Goal: Browse casually: Explore the website without a specific task or goal

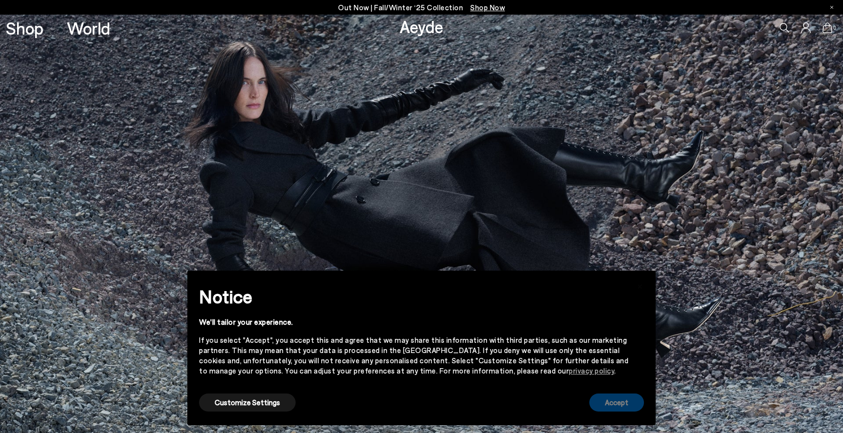
click at [616, 403] on button "Accept" at bounding box center [617, 403] width 55 height 18
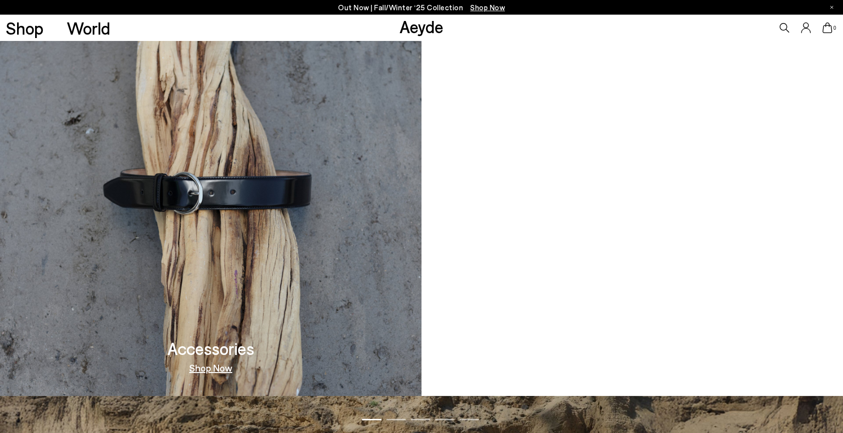
scroll to position [1137, 0]
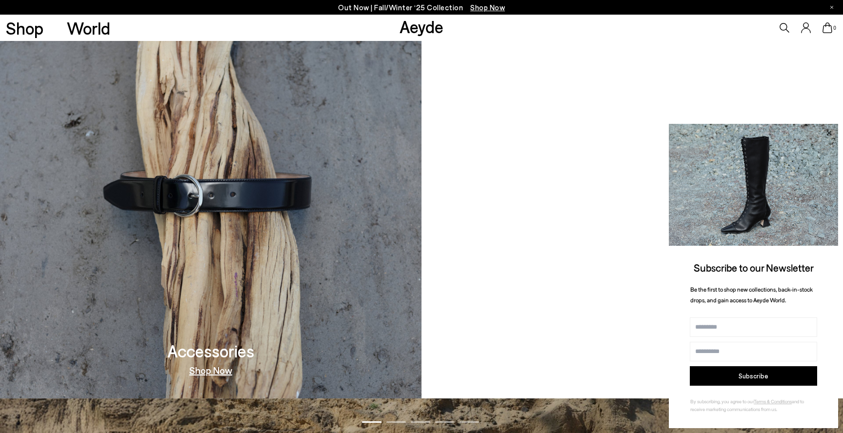
click at [826, 137] on icon at bounding box center [829, 133] width 13 height 13
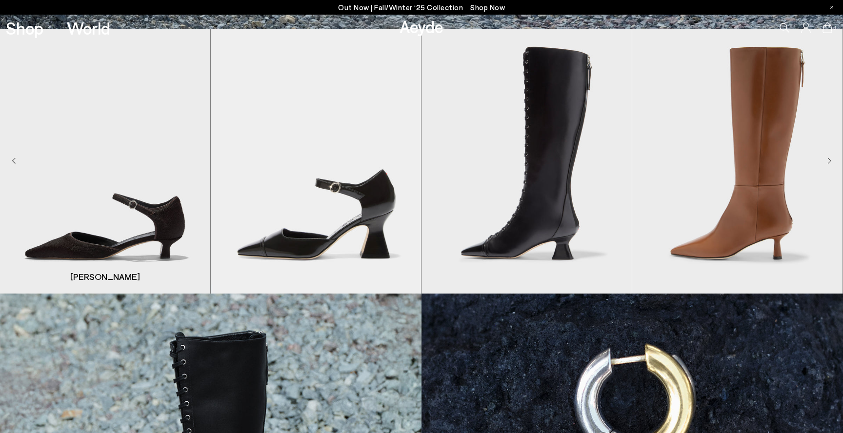
scroll to position [0, 0]
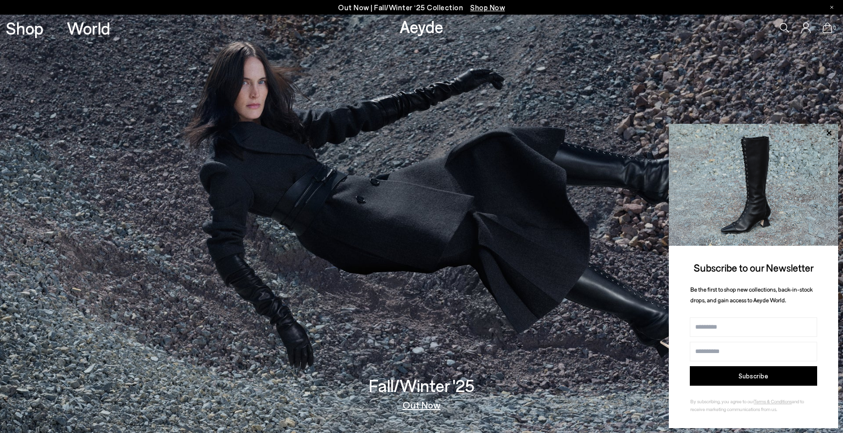
click at [32, 32] on link "Shop" at bounding box center [25, 28] width 38 height 17
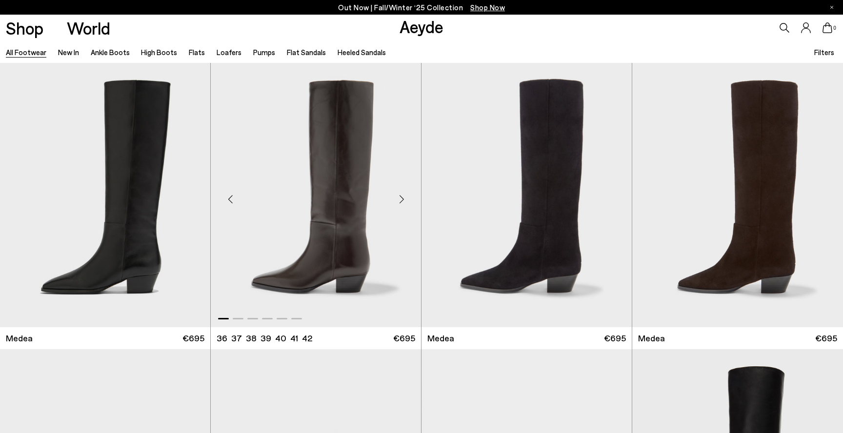
click at [397, 203] on div "Next slide" at bounding box center [401, 199] width 29 height 29
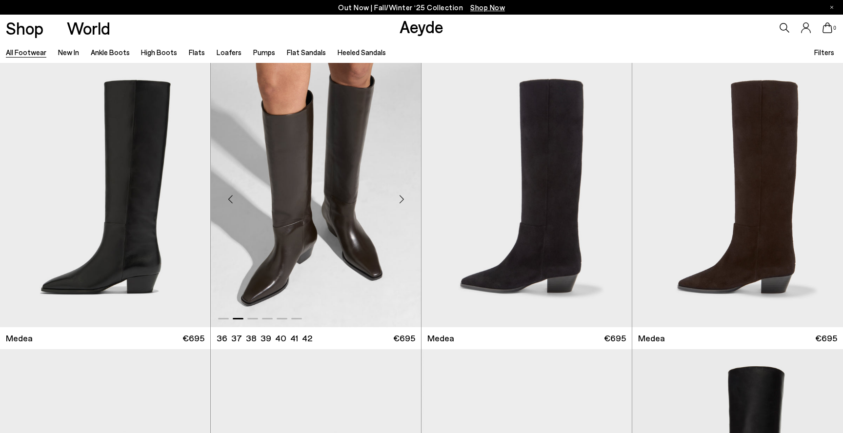
click at [397, 203] on div "Next slide" at bounding box center [401, 199] width 29 height 29
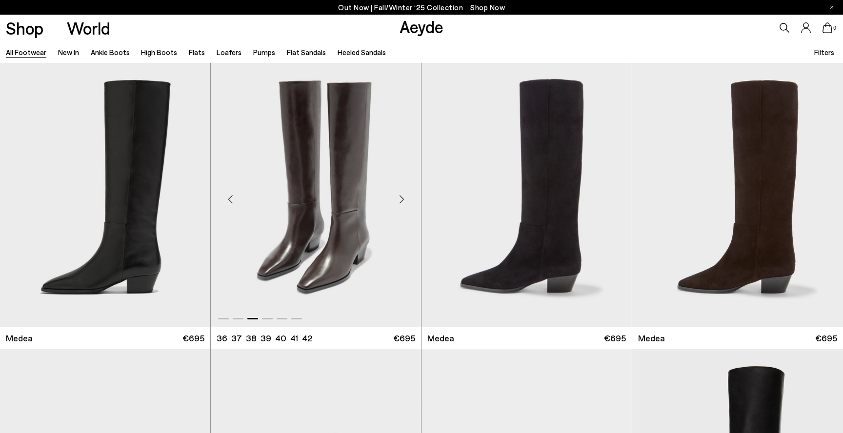
click at [397, 203] on div "Next slide" at bounding box center [401, 199] width 29 height 29
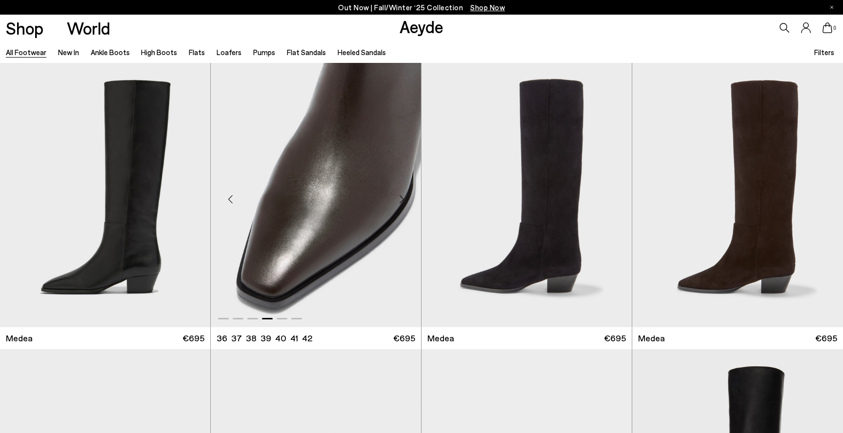
click at [397, 203] on div "Next slide" at bounding box center [401, 199] width 29 height 29
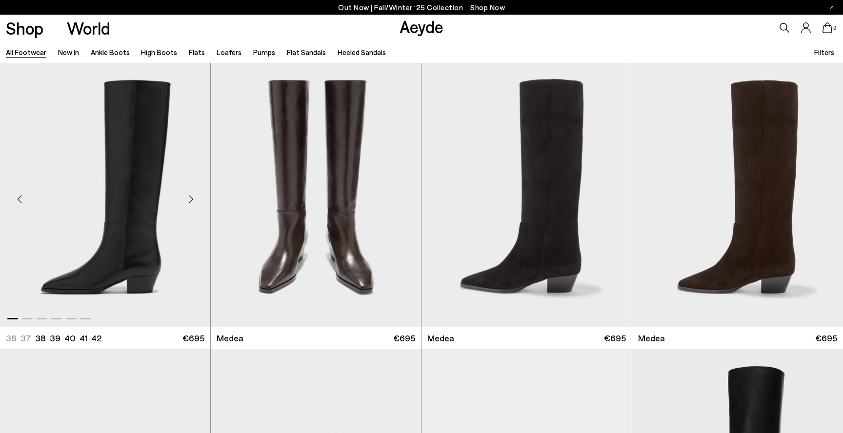
click at [196, 199] on div "Next slide" at bounding box center [190, 199] width 29 height 29
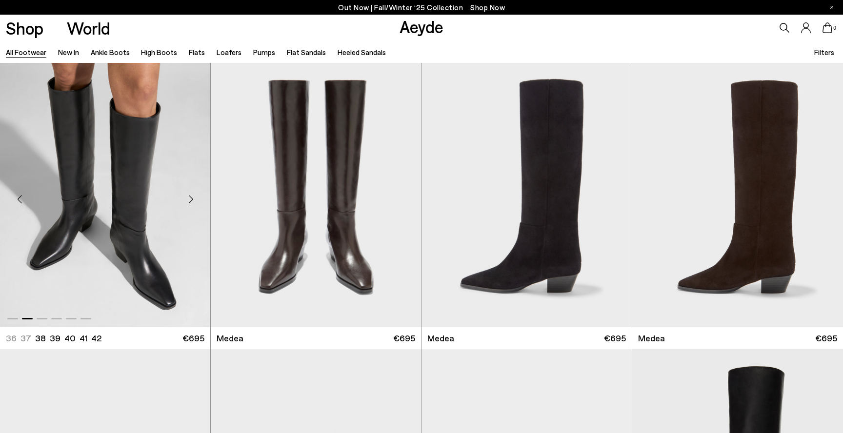
click at [196, 199] on div "Next slide" at bounding box center [190, 199] width 29 height 29
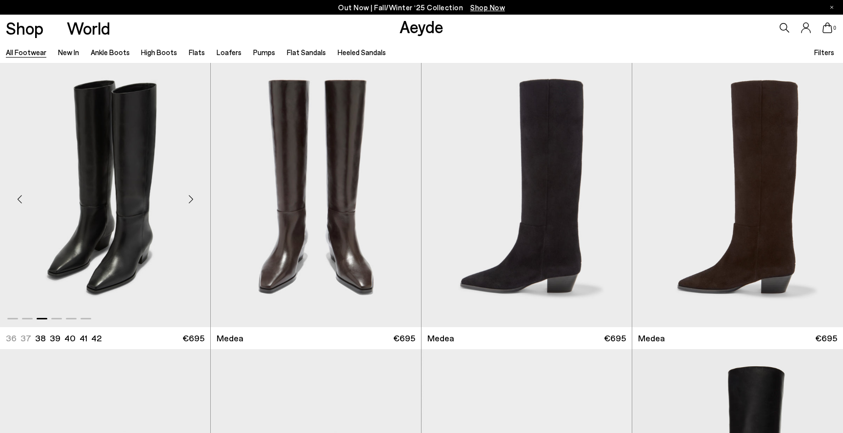
click at [196, 199] on div "Next slide" at bounding box center [190, 199] width 29 height 29
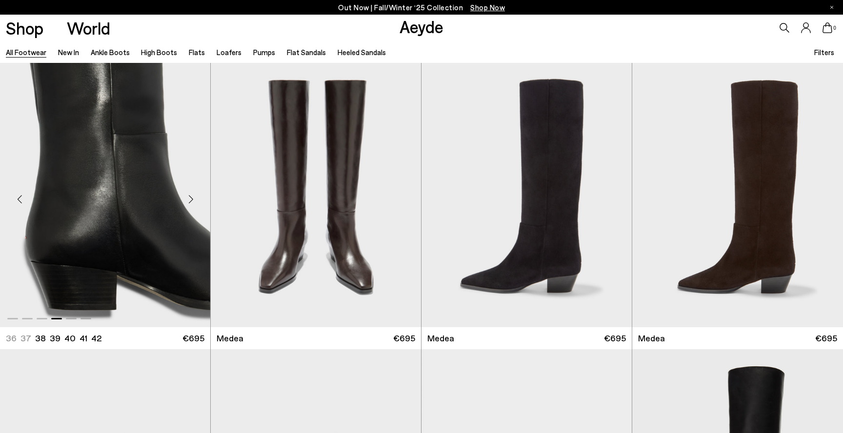
click at [196, 199] on div "Next slide" at bounding box center [190, 199] width 29 height 29
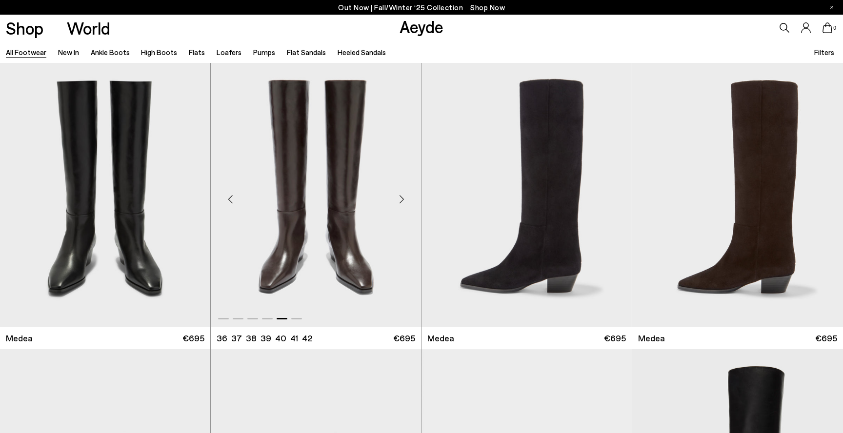
click at [404, 195] on div "Next slide" at bounding box center [401, 199] width 29 height 29
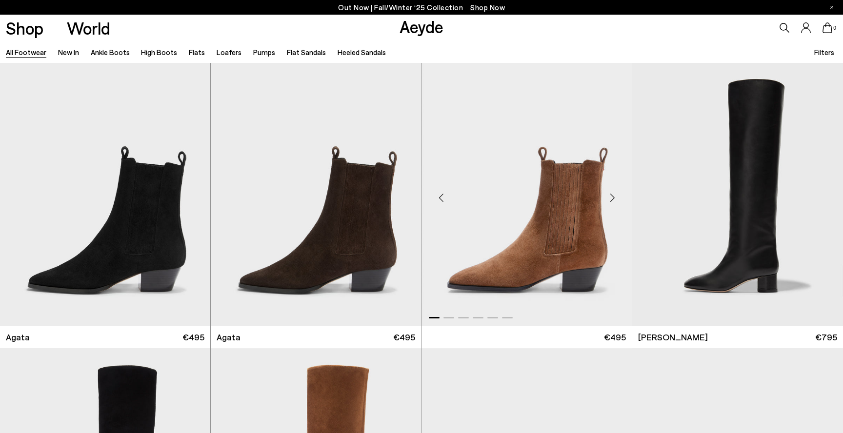
scroll to position [251, 0]
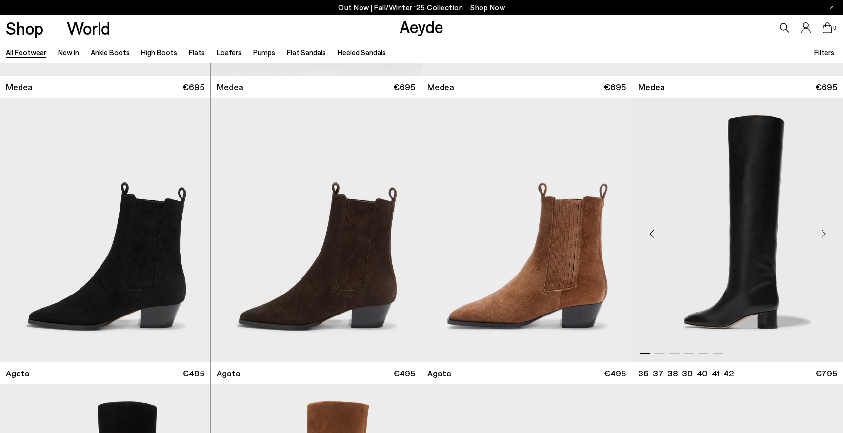
click at [825, 236] on div "Next slide" at bounding box center [823, 234] width 29 height 29
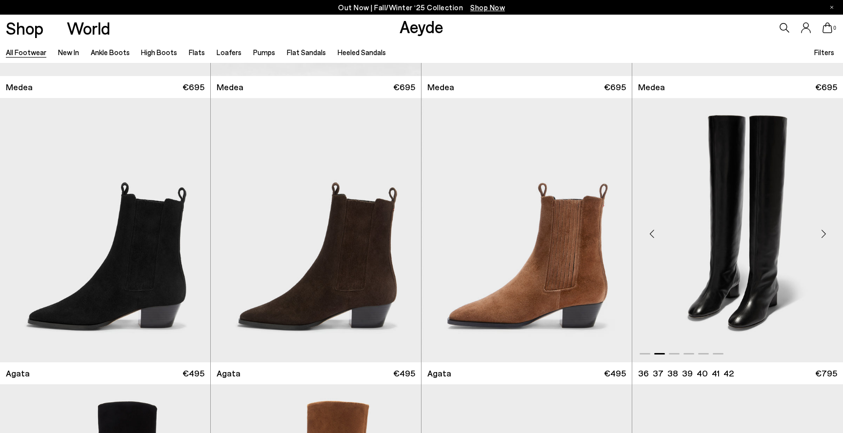
click at [825, 236] on div "Next slide" at bounding box center [823, 234] width 29 height 29
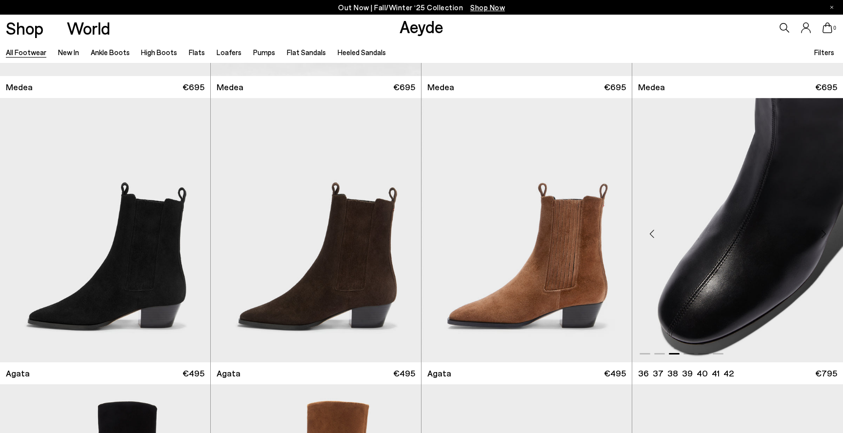
click at [825, 236] on div "Next slide" at bounding box center [823, 234] width 29 height 29
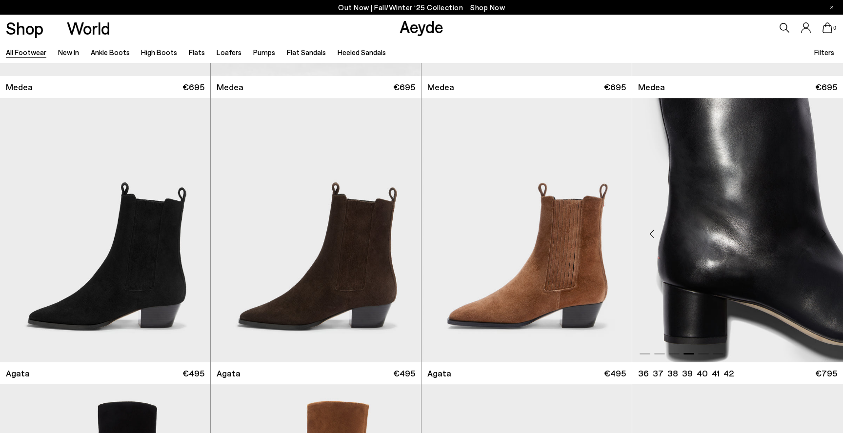
click at [825, 236] on div "Next slide" at bounding box center [823, 234] width 29 height 29
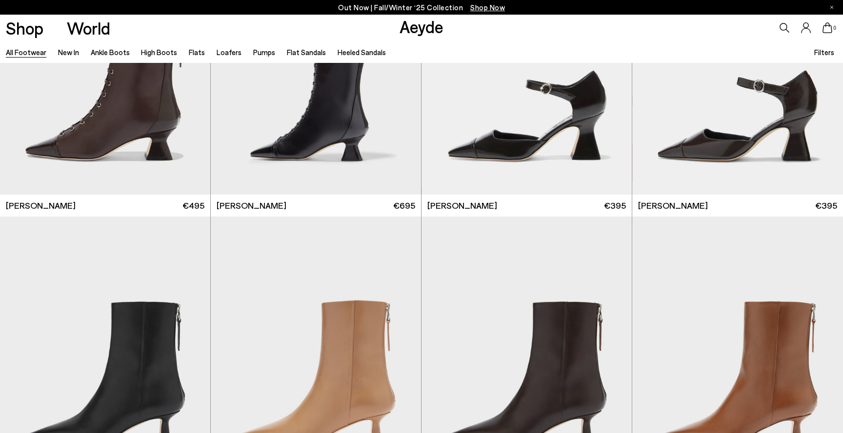
scroll to position [2080, 0]
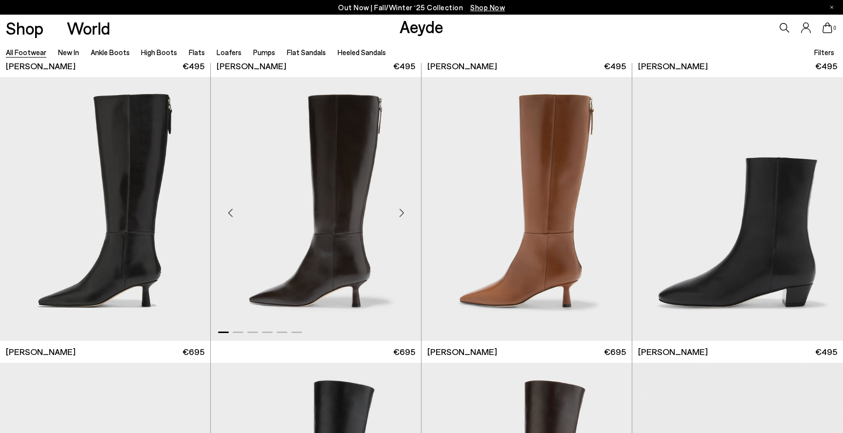
scroll to position [2253, 0]
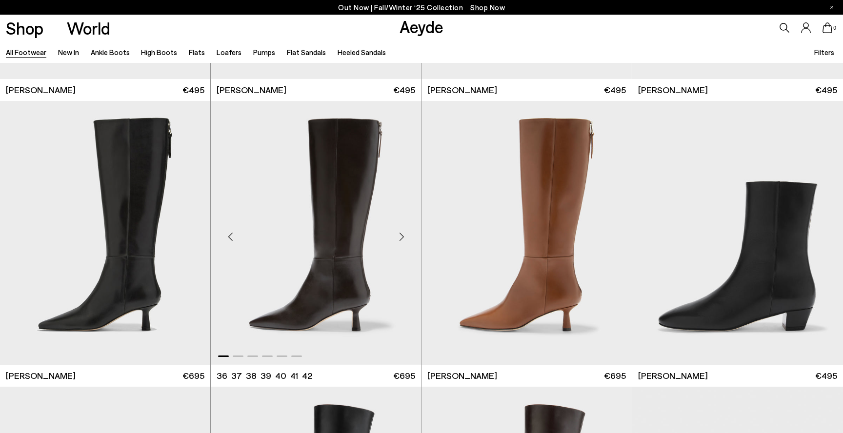
click at [402, 233] on div "Next slide" at bounding box center [401, 237] width 29 height 29
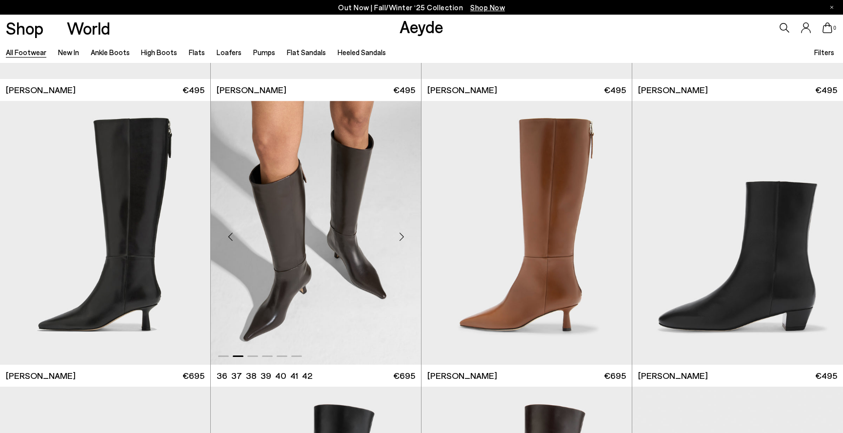
click at [401, 233] on div "Next slide" at bounding box center [401, 237] width 29 height 29
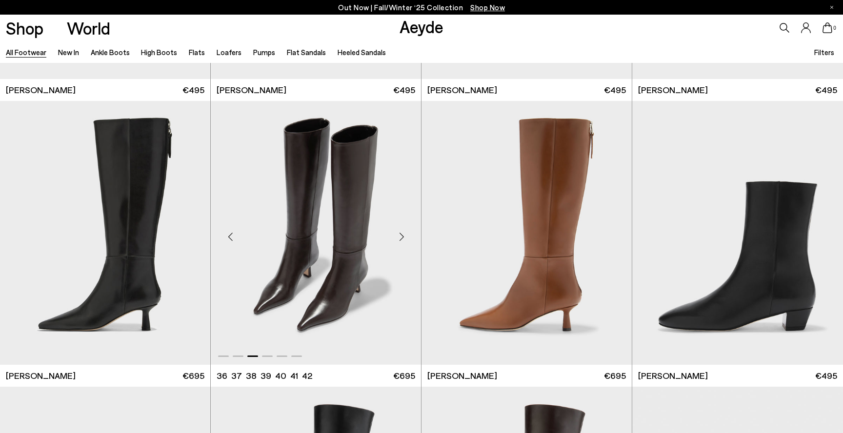
click at [401, 233] on div "Next slide" at bounding box center [401, 237] width 29 height 29
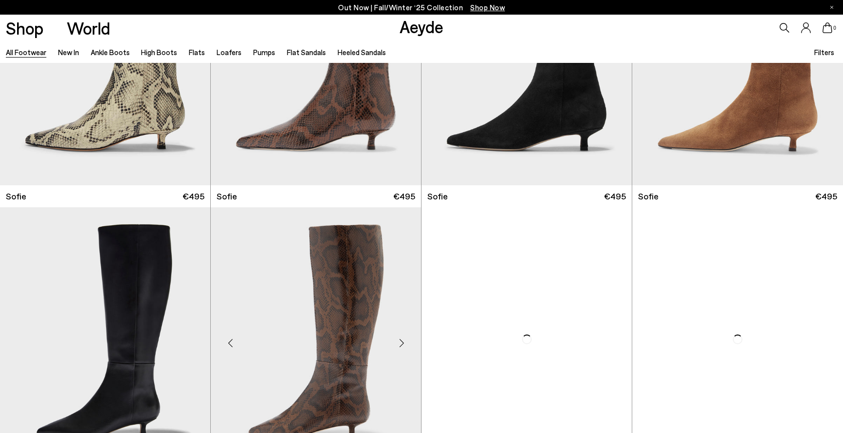
scroll to position [3995, 0]
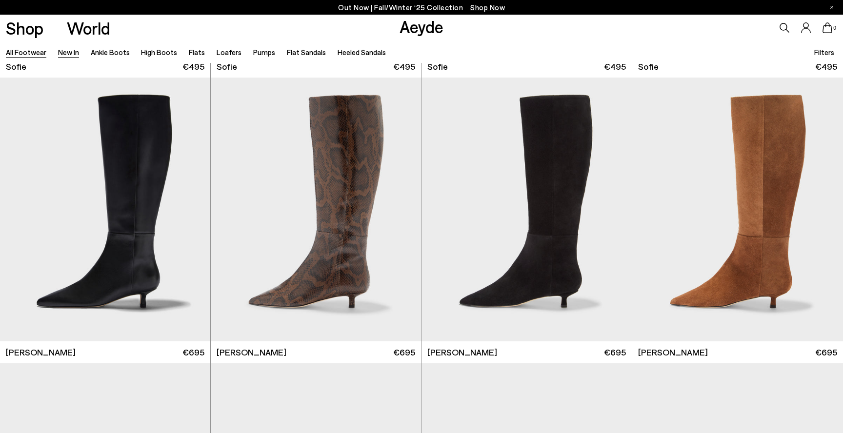
click at [58, 54] on link "New In" at bounding box center [68, 52] width 21 height 9
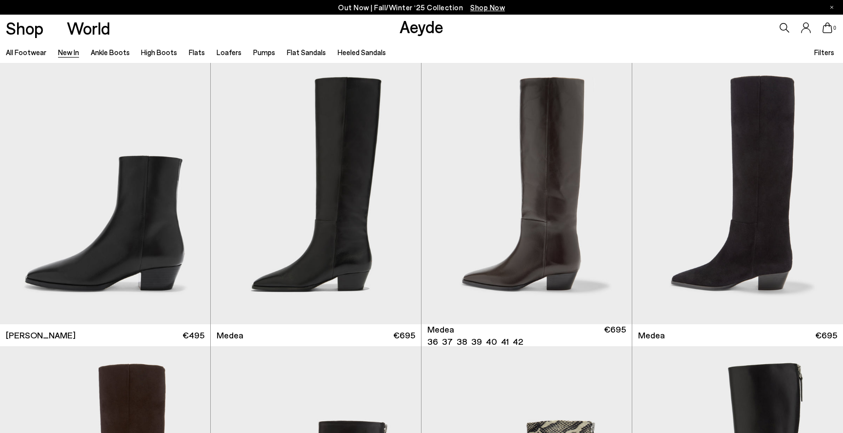
scroll to position [569, 0]
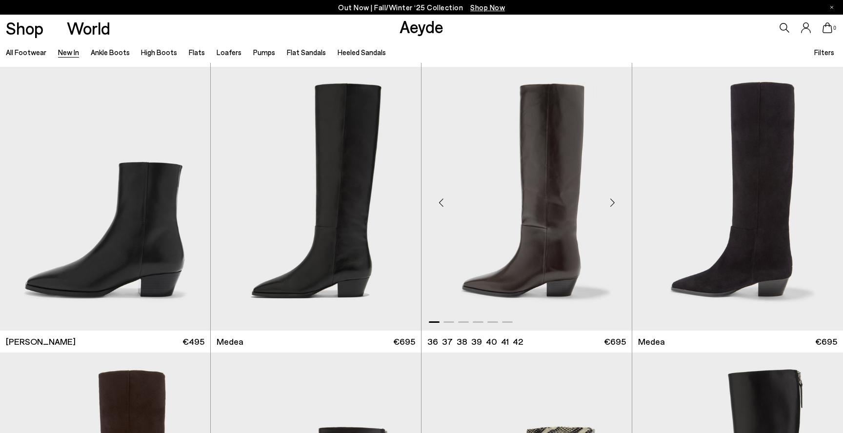
click at [610, 206] on div "Next slide" at bounding box center [612, 202] width 29 height 29
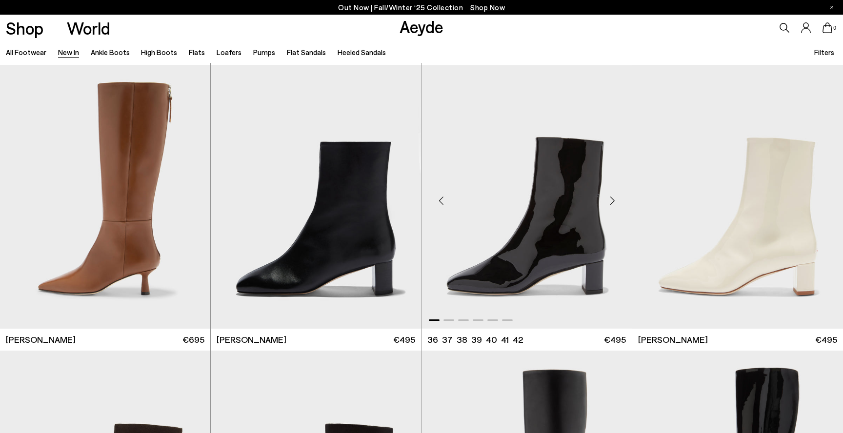
scroll to position [2288, 0]
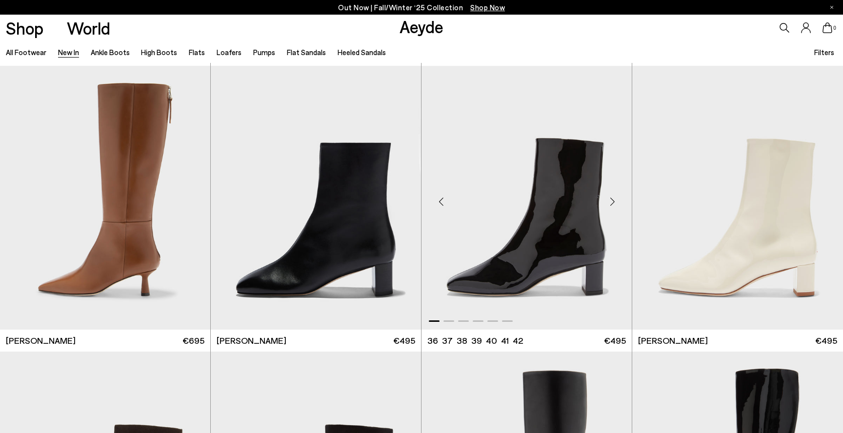
click at [613, 199] on div "Next slide" at bounding box center [612, 201] width 29 height 29
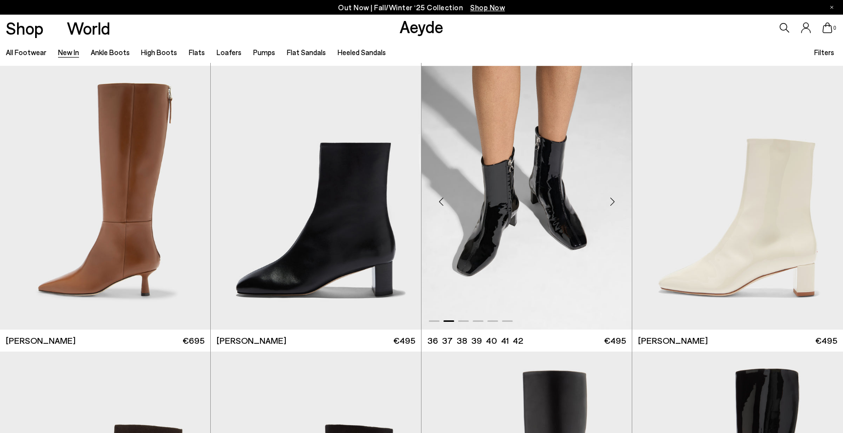
click at [613, 199] on div "Next slide" at bounding box center [612, 201] width 29 height 29
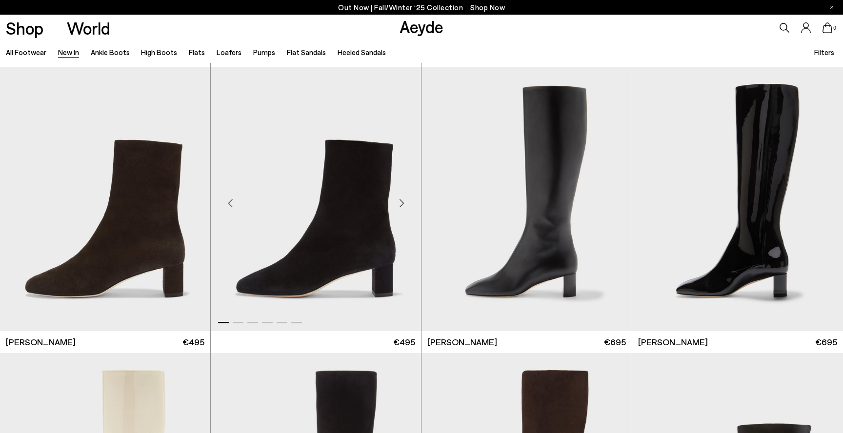
scroll to position [2515, 0]
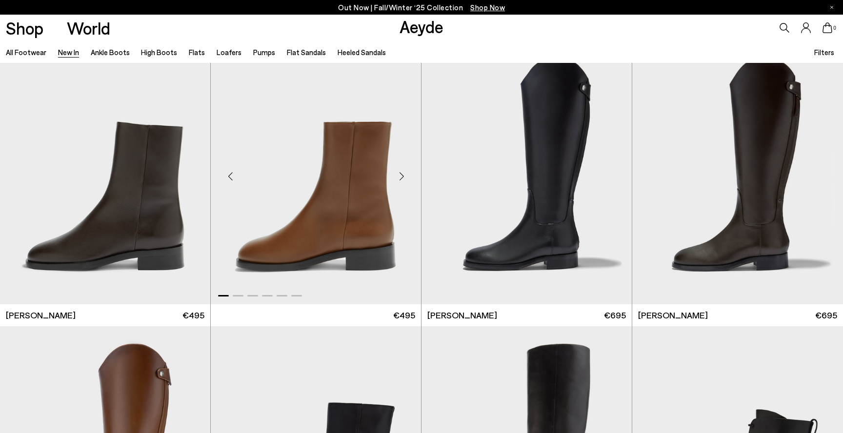
scroll to position [5463, 0]
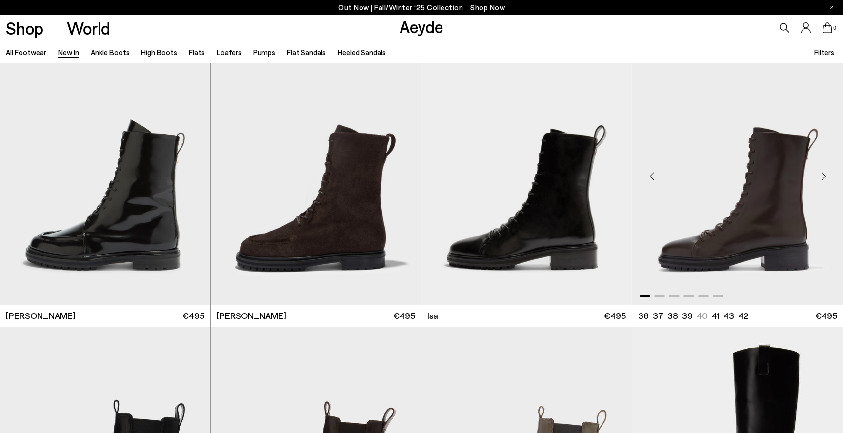
click at [825, 178] on div "Next slide" at bounding box center [823, 176] width 29 height 29
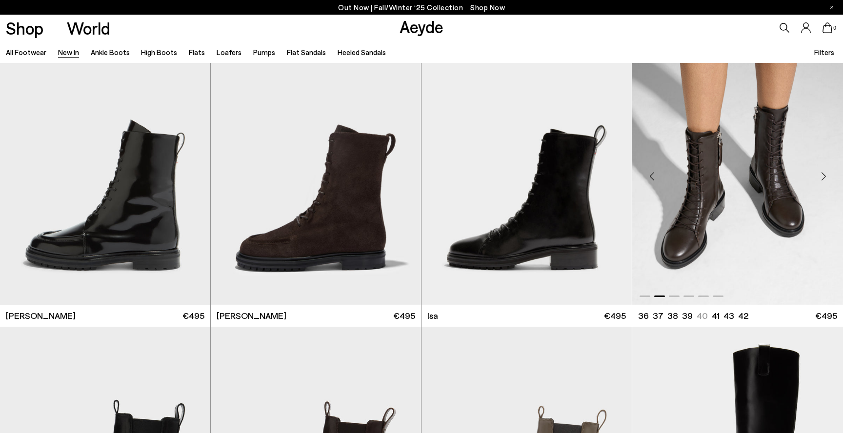
click at [825, 178] on div "Next slide" at bounding box center [823, 176] width 29 height 29
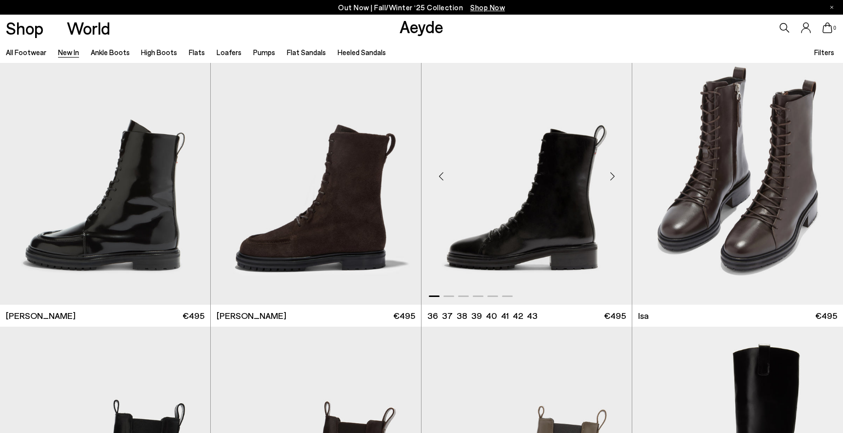
click at [615, 178] on div "Next slide" at bounding box center [612, 176] width 29 height 29
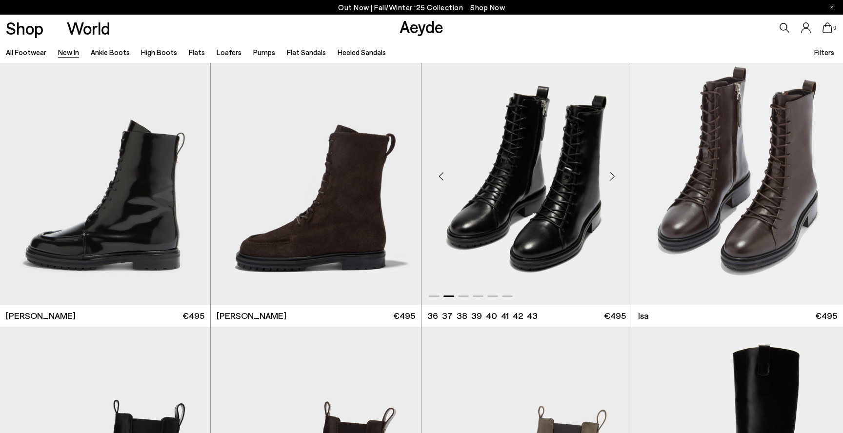
click at [615, 178] on div "Next slide" at bounding box center [612, 176] width 29 height 29
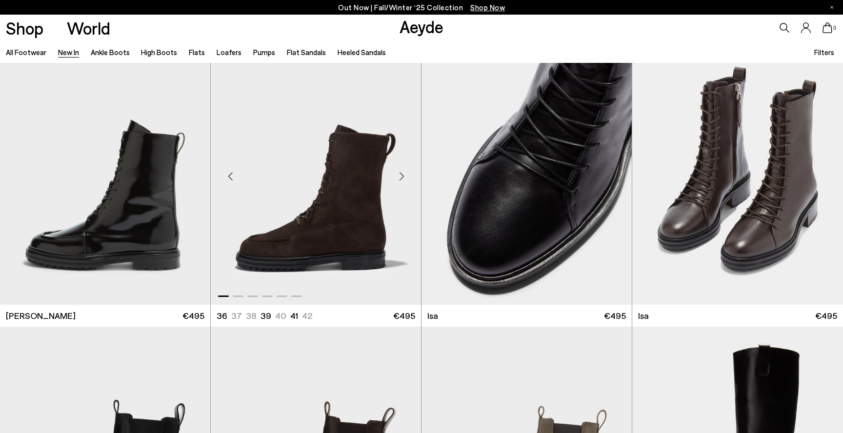
click at [403, 179] on div "Next slide" at bounding box center [401, 176] width 29 height 29
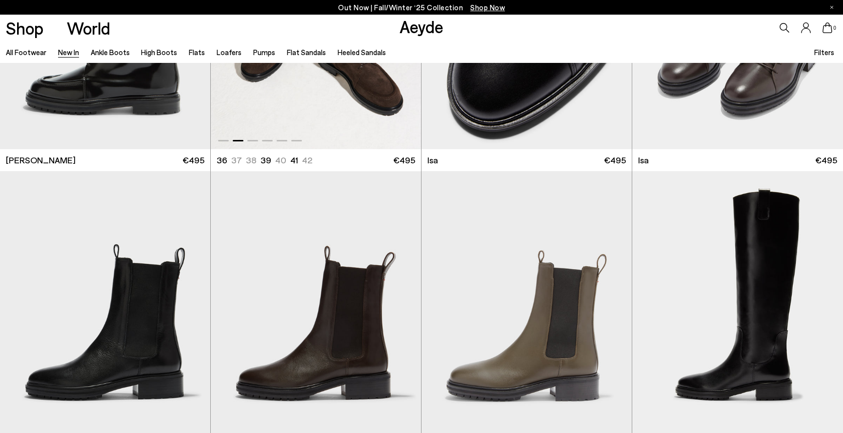
scroll to position [5447, 0]
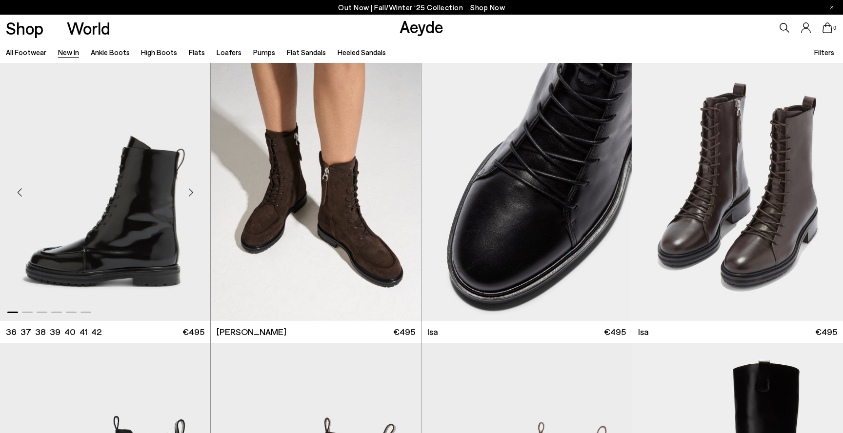
click at [186, 190] on div "Next slide" at bounding box center [190, 192] width 29 height 29
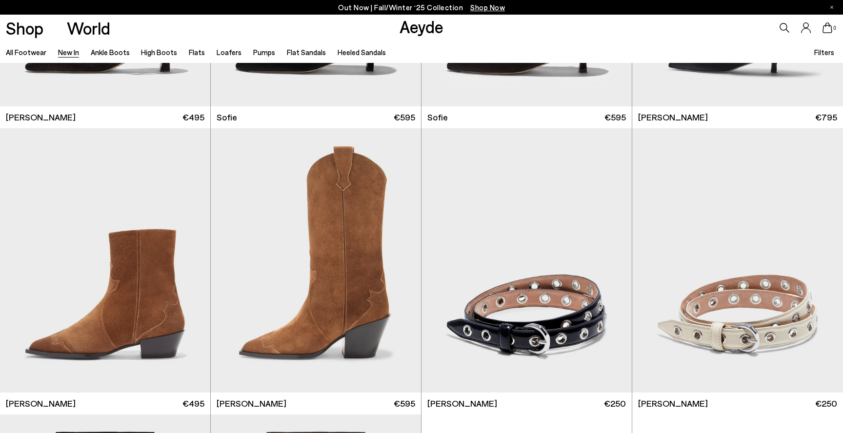
scroll to position [6951, 0]
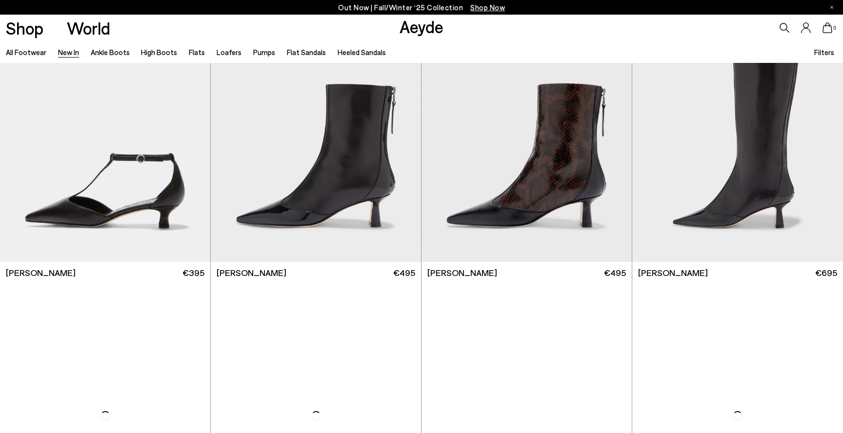
scroll to position [9174, 0]
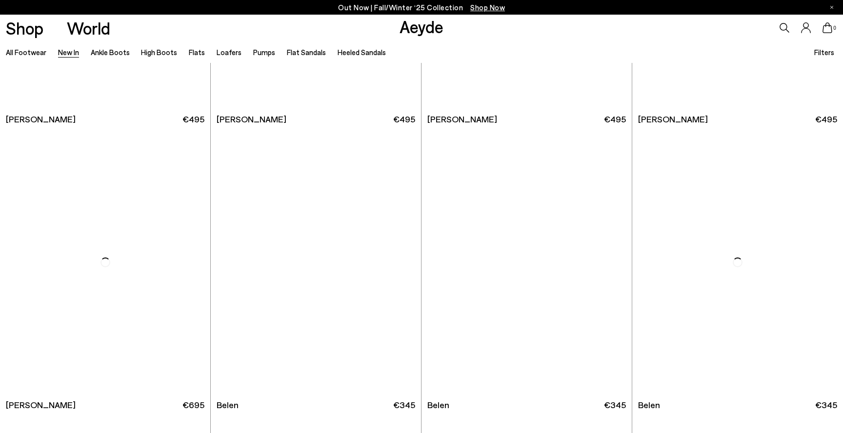
scroll to position [10830, 0]
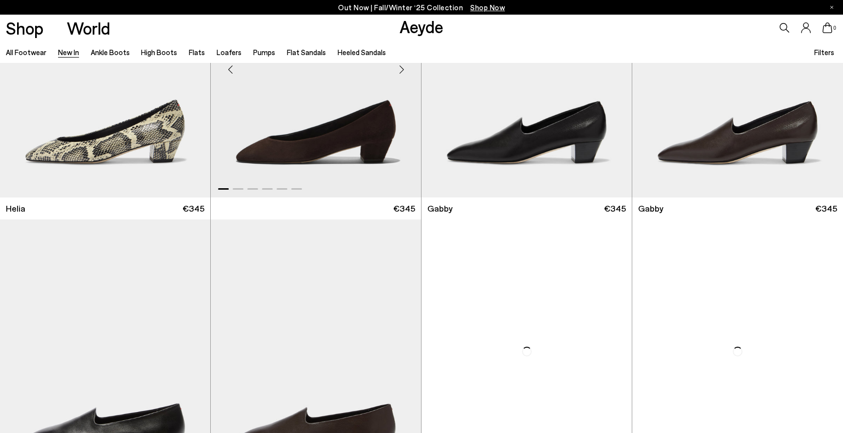
scroll to position [11848, 0]
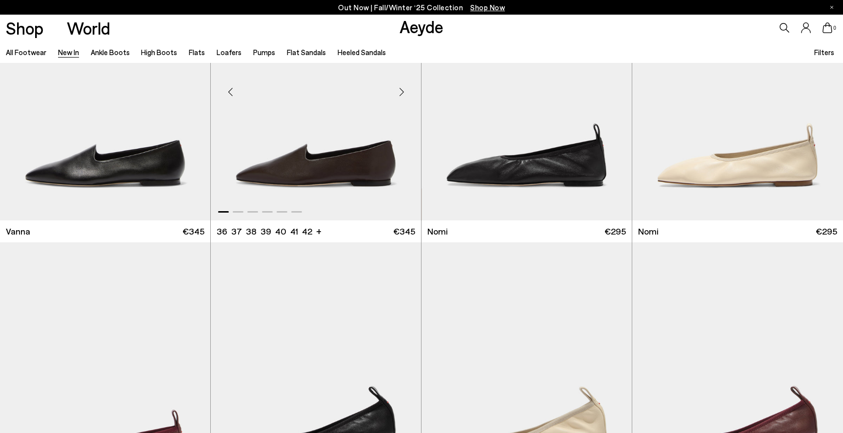
click at [407, 89] on div "Next slide" at bounding box center [401, 92] width 29 height 29
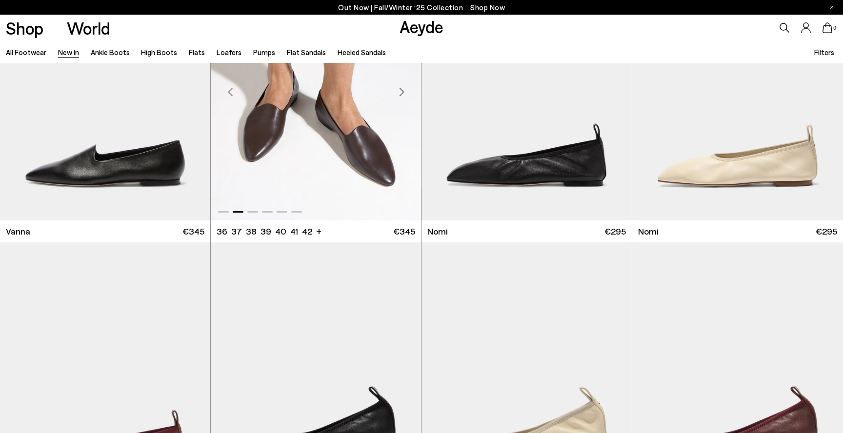
click at [222, 211] on span at bounding box center [223, 211] width 11 height 1
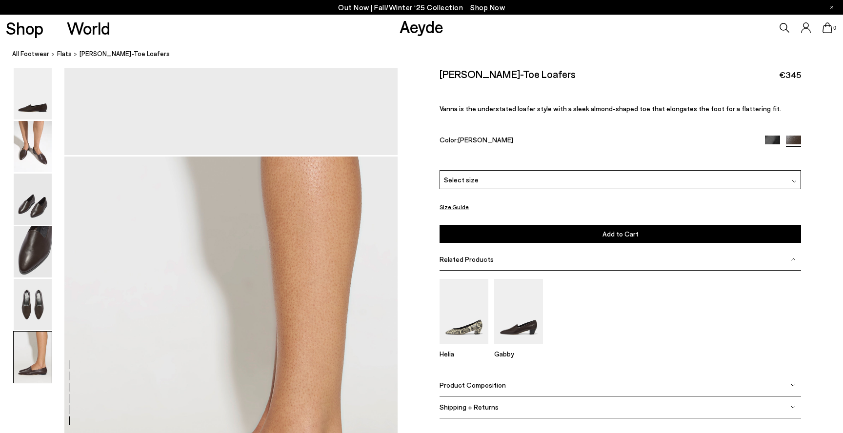
scroll to position [2455, 0]
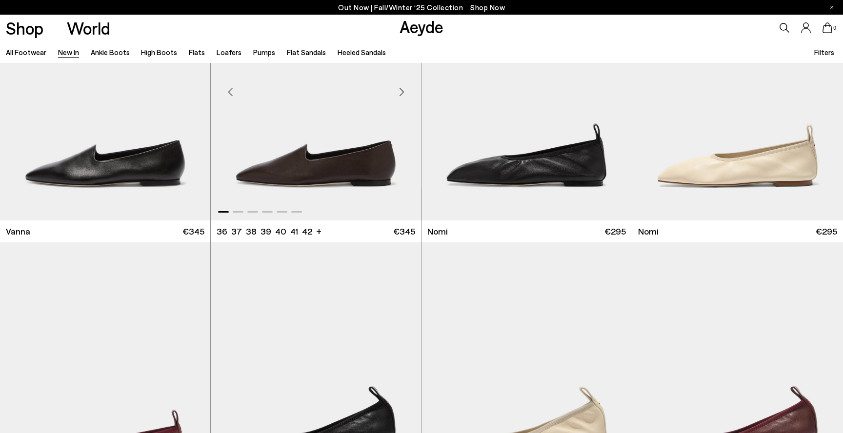
scroll to position [11848, 0]
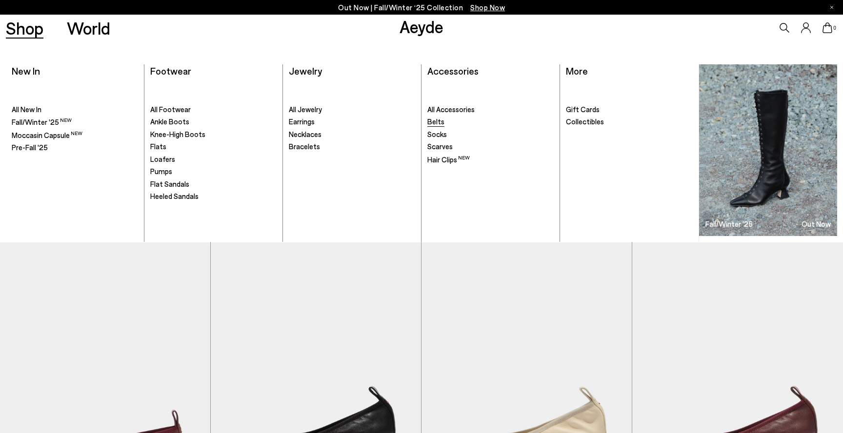
click at [441, 121] on span "Belts" at bounding box center [436, 121] width 17 height 9
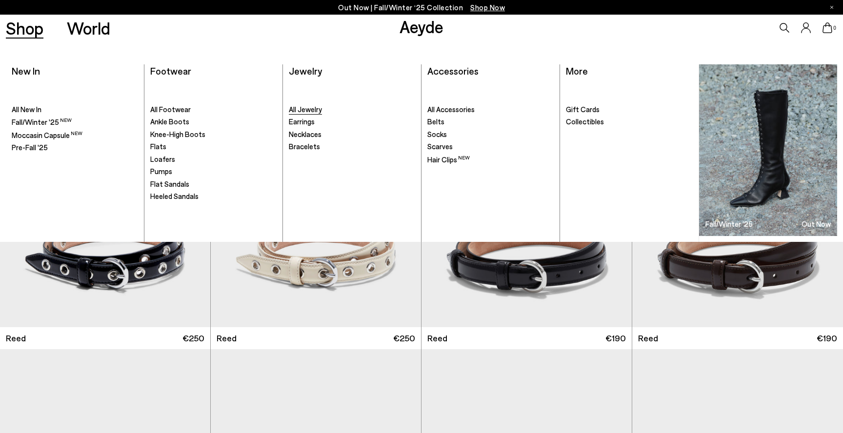
click at [312, 107] on span "All Jewelry" at bounding box center [305, 109] width 33 height 9
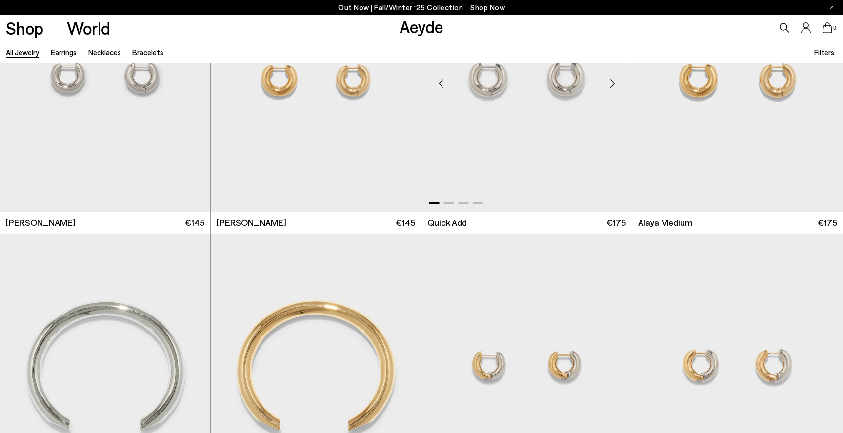
scroll to position [317, 0]
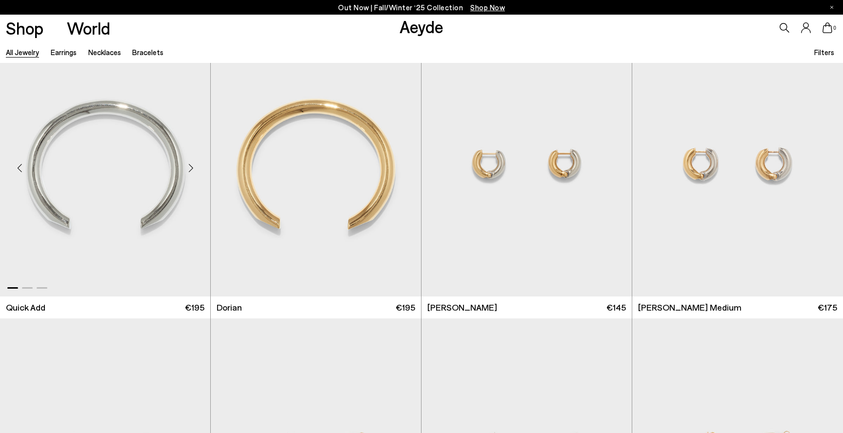
click at [194, 167] on div "Next slide" at bounding box center [190, 168] width 29 height 29
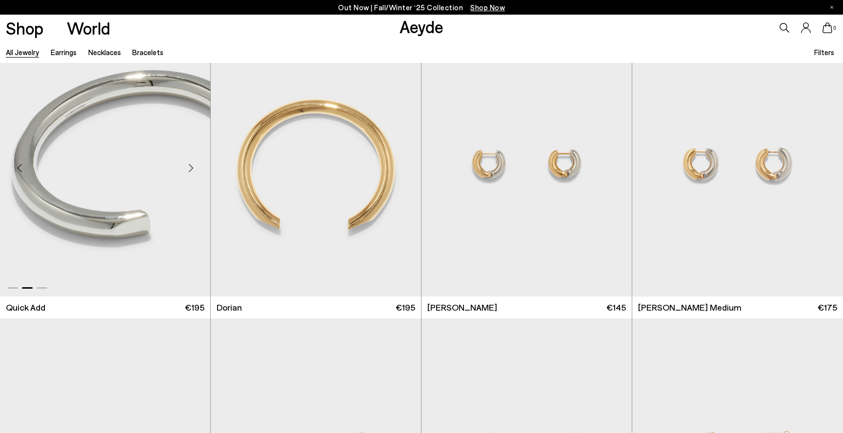
click at [194, 167] on div "Next slide" at bounding box center [190, 168] width 29 height 29
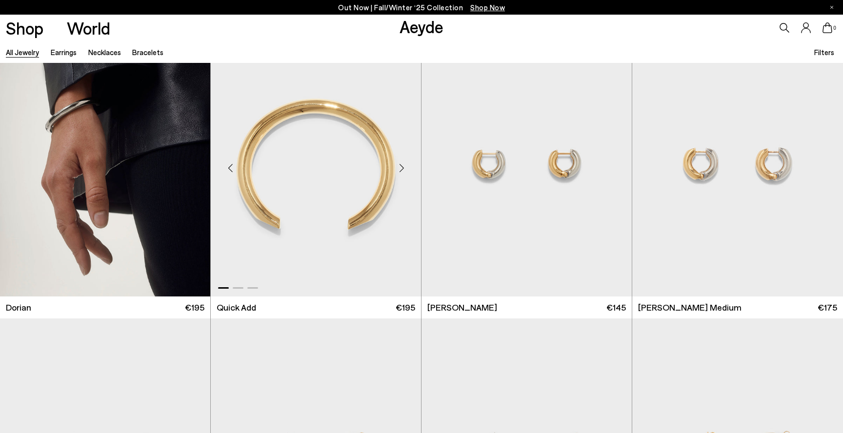
click at [408, 167] on div "Next slide" at bounding box center [401, 168] width 29 height 29
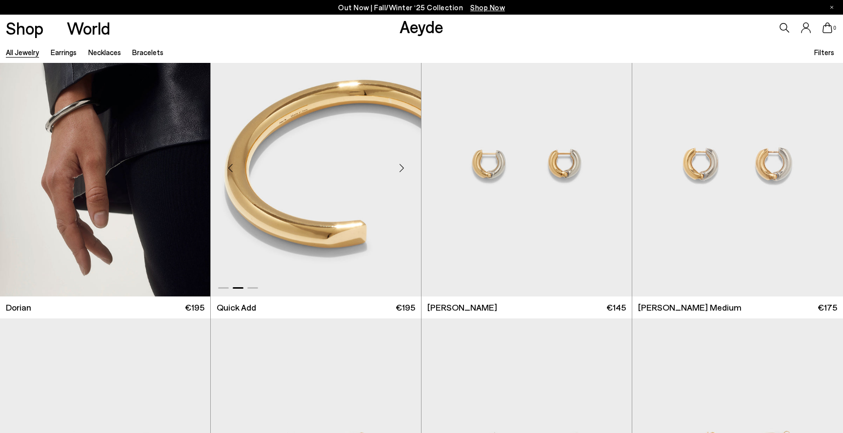
click at [408, 167] on div "Next slide" at bounding box center [401, 168] width 29 height 29
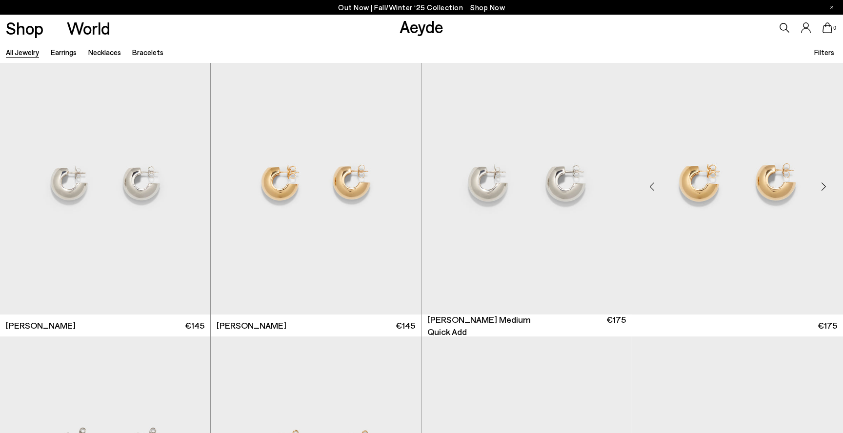
scroll to position [593, 0]
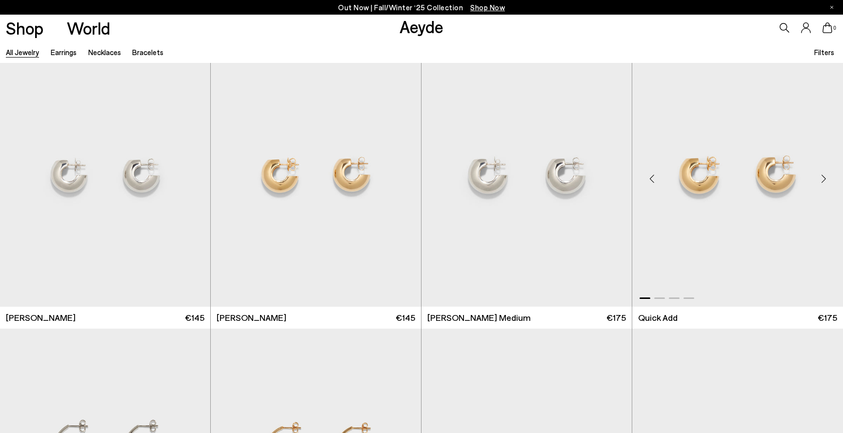
click at [822, 175] on div "Next slide" at bounding box center [823, 178] width 29 height 29
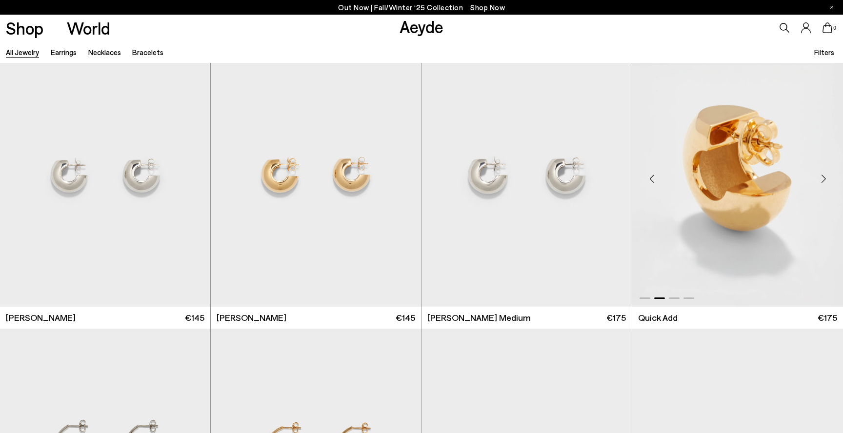
click at [822, 175] on div "Next slide" at bounding box center [823, 178] width 29 height 29
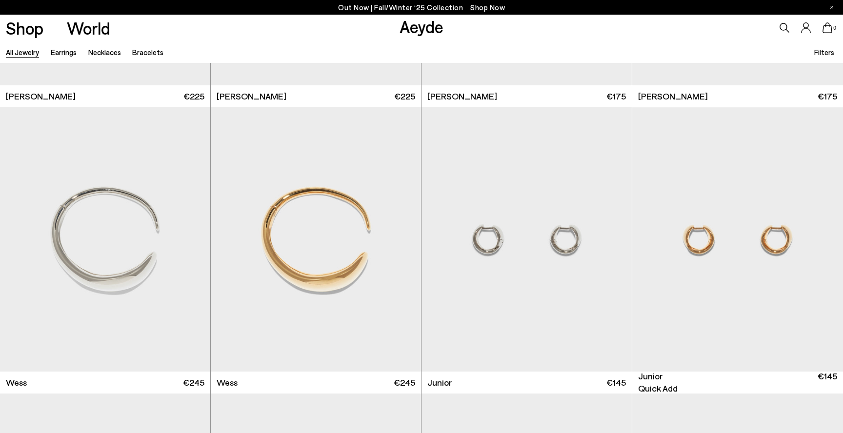
scroll to position [757, 0]
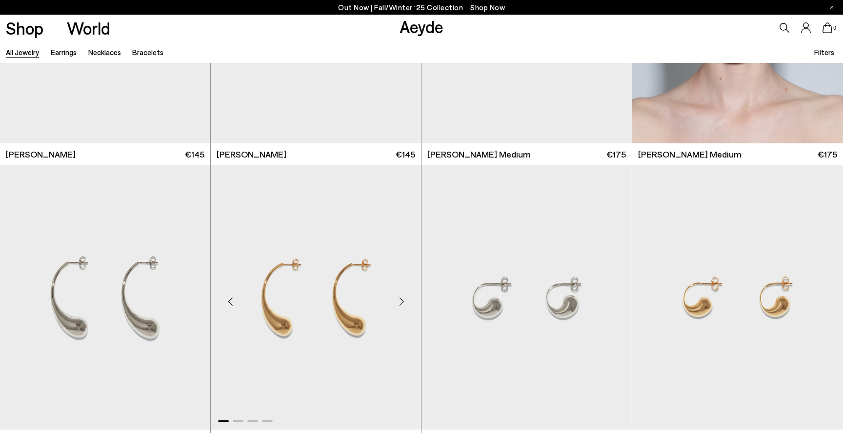
click at [397, 301] on div "Next slide" at bounding box center [401, 301] width 29 height 29
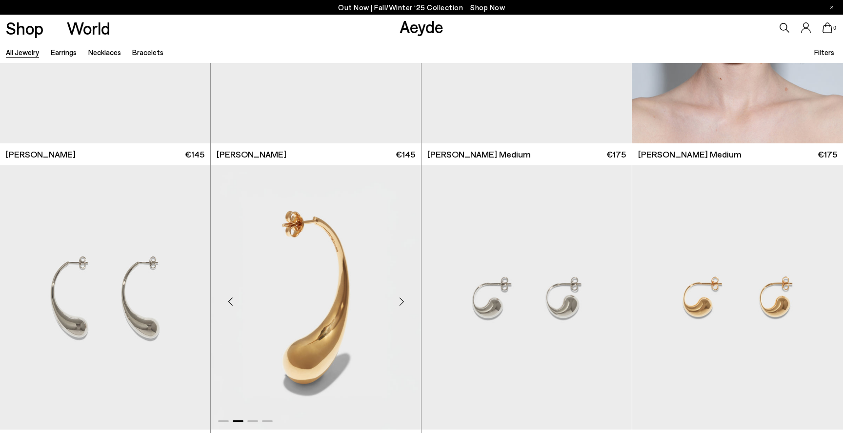
click at [397, 300] on div "Next slide" at bounding box center [401, 301] width 29 height 29
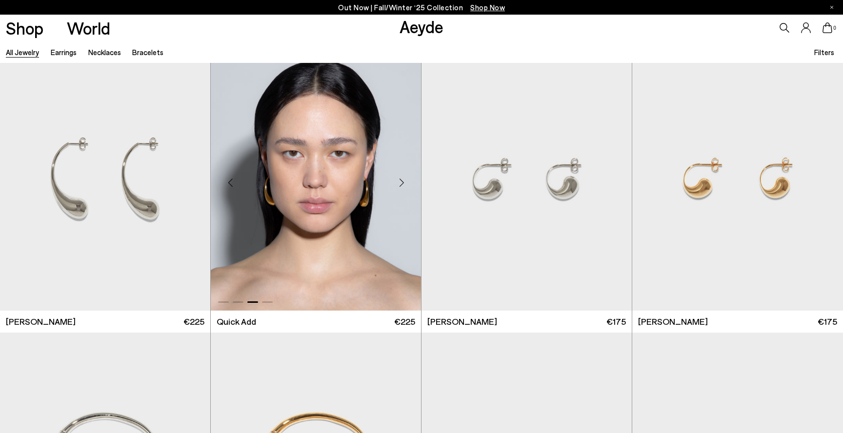
scroll to position [899, 0]
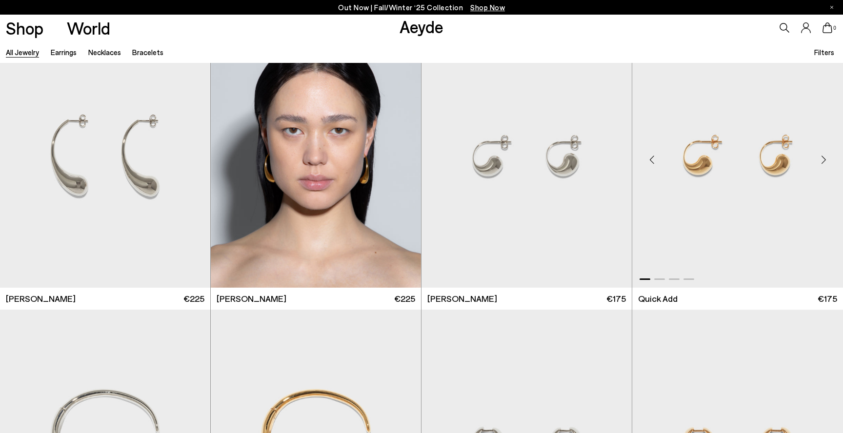
click at [821, 160] on div "Next slide" at bounding box center [823, 159] width 29 height 29
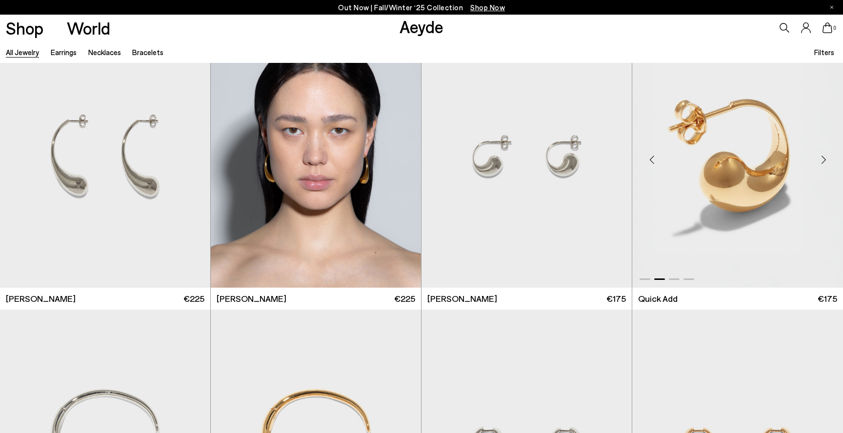
click at [821, 160] on div "Next slide" at bounding box center [823, 159] width 29 height 29
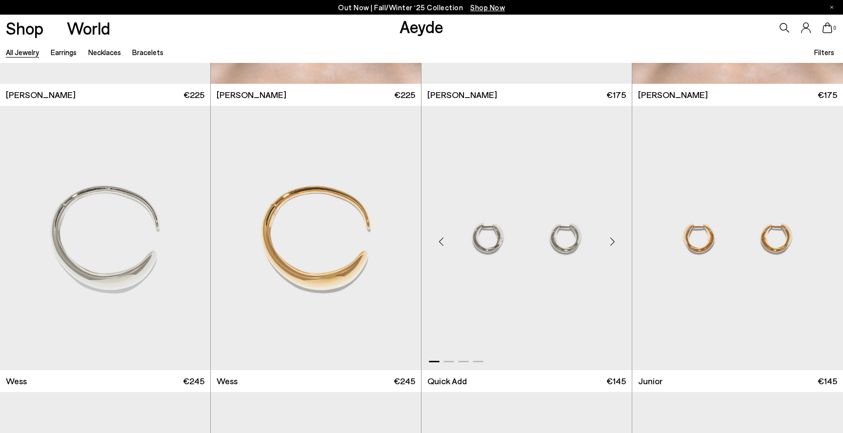
scroll to position [1129, 0]
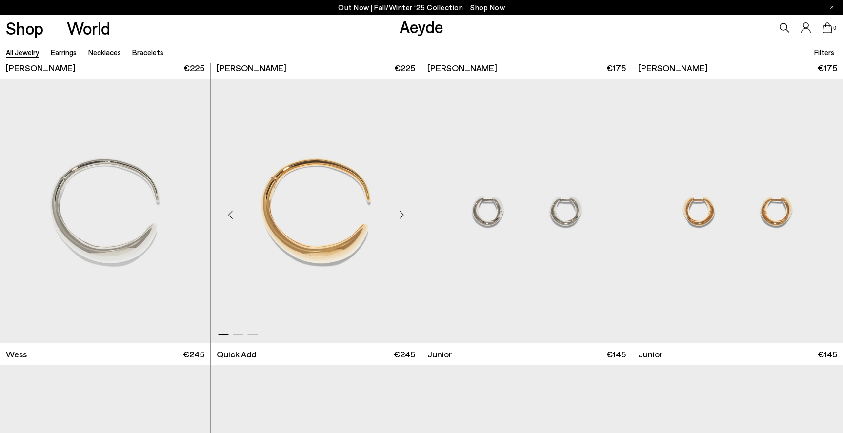
click at [405, 215] on div "Next slide" at bounding box center [401, 215] width 29 height 29
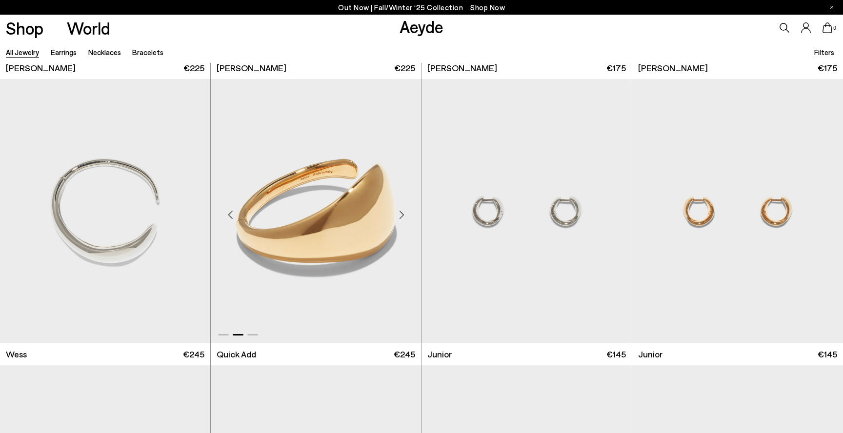
click at [405, 215] on div "Next slide" at bounding box center [401, 215] width 29 height 29
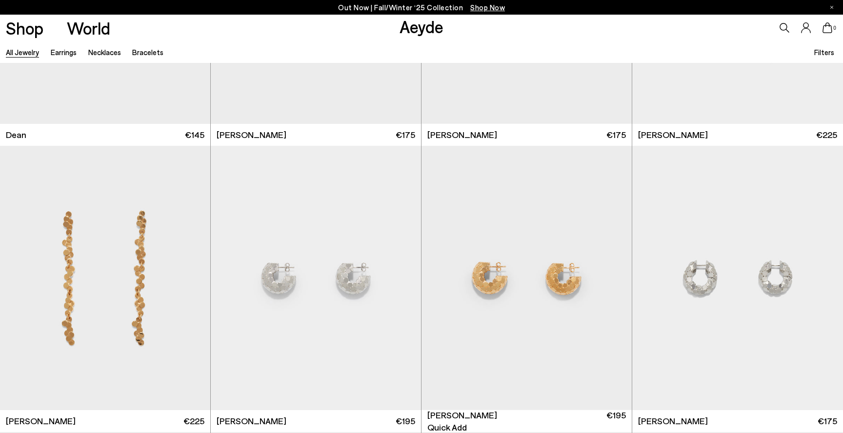
scroll to position [2656, 0]
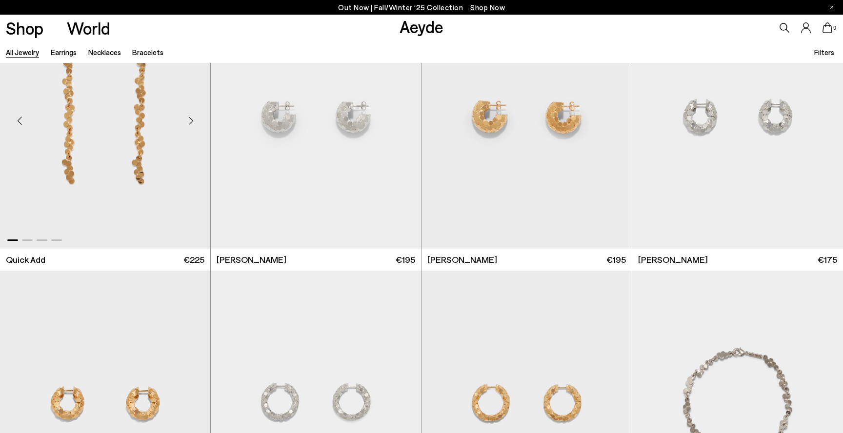
click at [189, 123] on div "Next slide" at bounding box center [190, 120] width 29 height 29
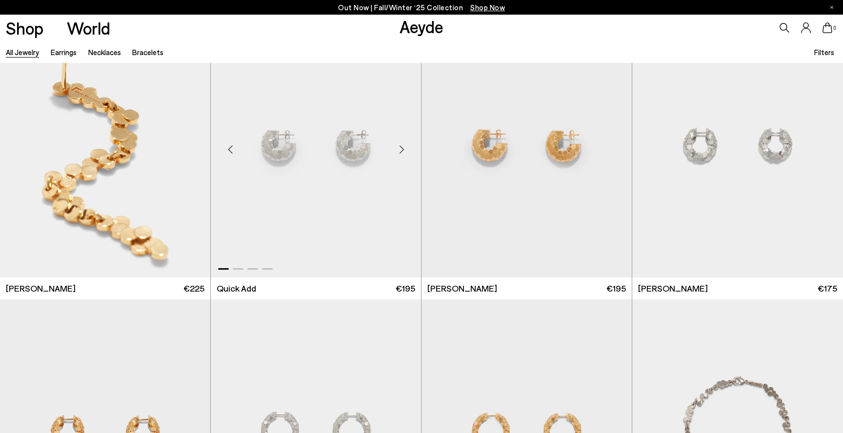
scroll to position [2586, 0]
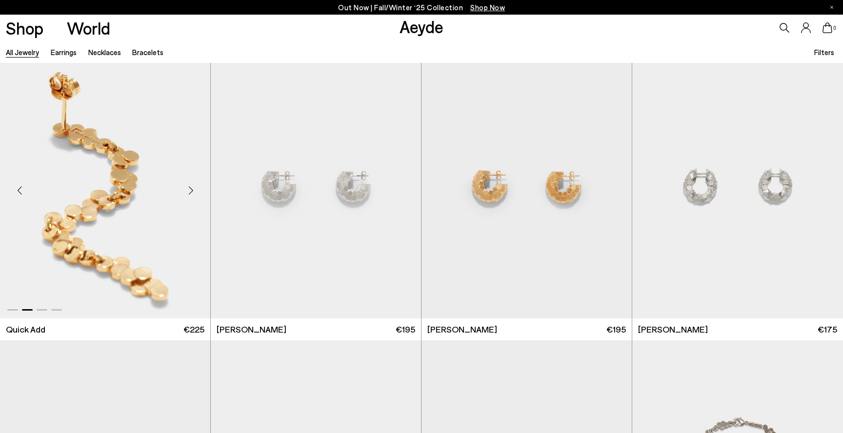
click at [197, 192] on div "Next slide" at bounding box center [190, 190] width 29 height 29
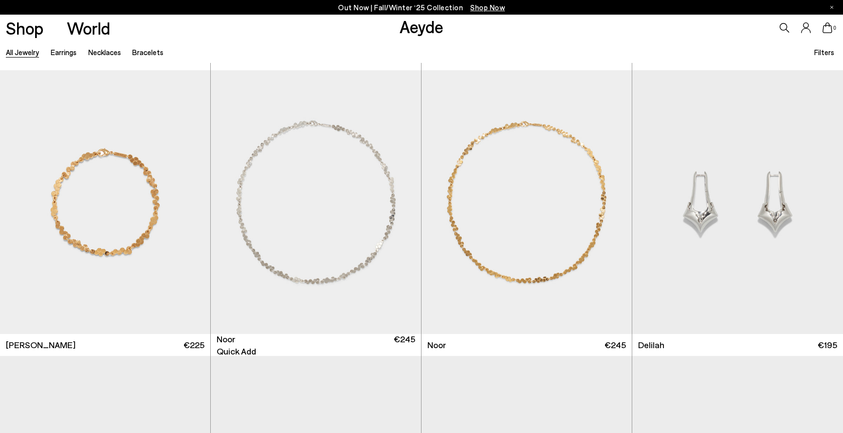
scroll to position [3181, 0]
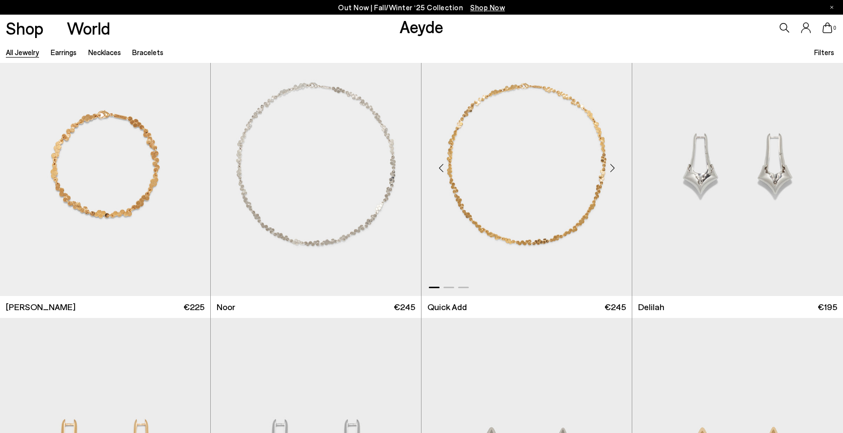
click at [613, 166] on div "Next slide" at bounding box center [612, 168] width 29 height 29
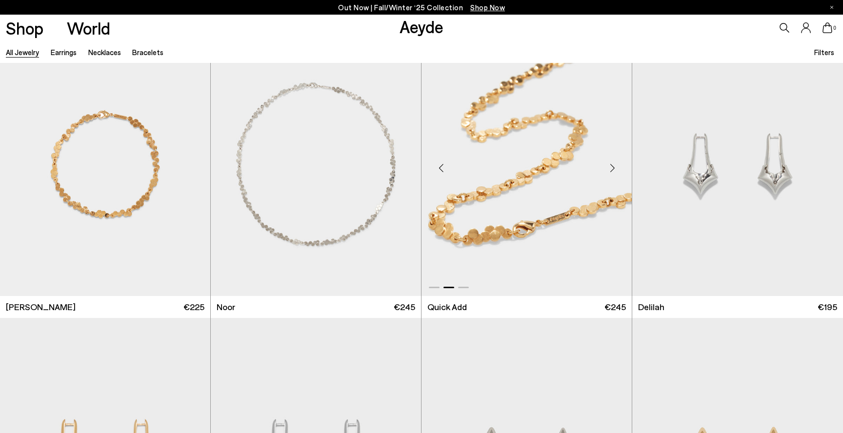
click at [613, 166] on div "Next slide" at bounding box center [612, 168] width 29 height 29
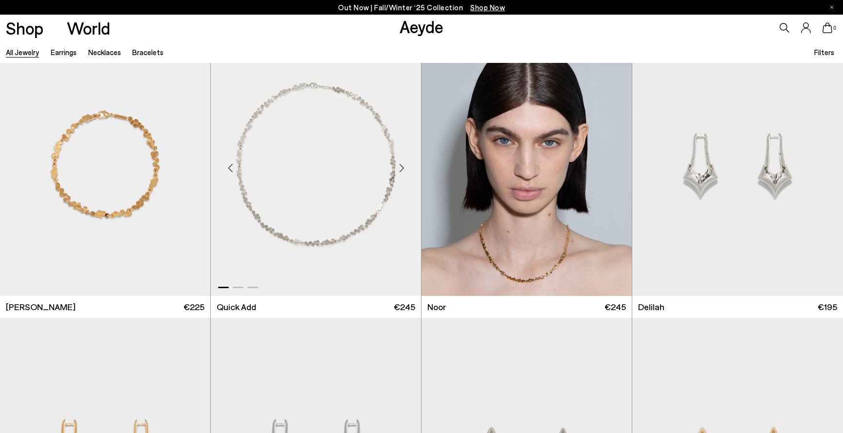
click at [401, 168] on div "Next slide" at bounding box center [401, 168] width 29 height 29
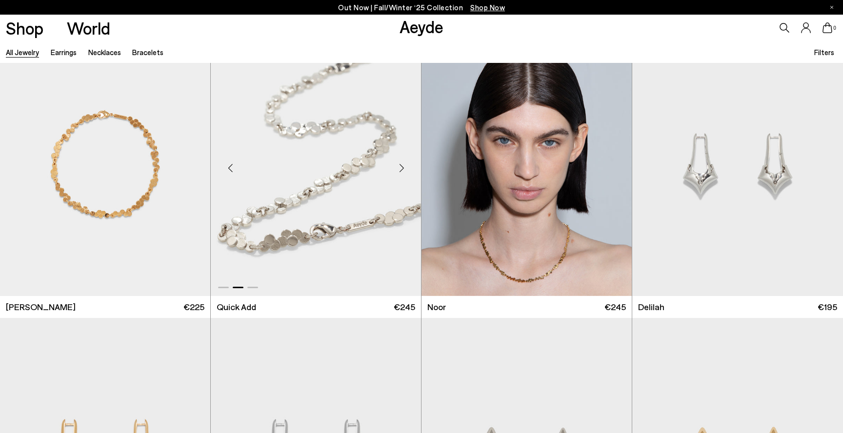
click at [401, 168] on div "Next slide" at bounding box center [401, 168] width 29 height 29
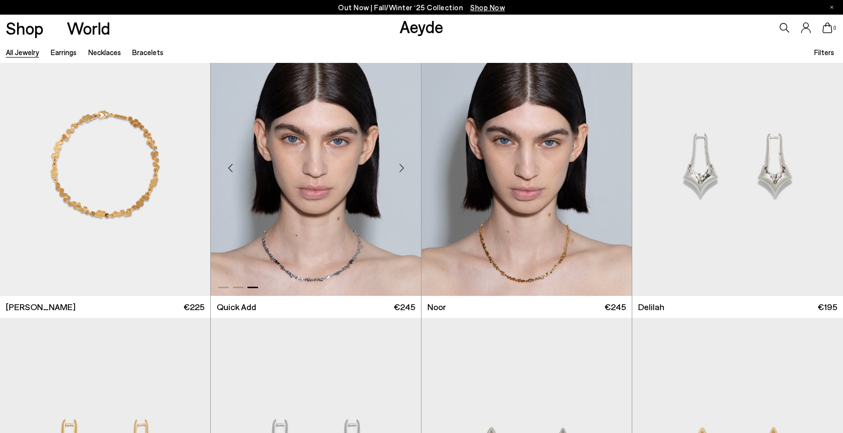
click at [401, 169] on div "Next slide" at bounding box center [401, 168] width 29 height 29
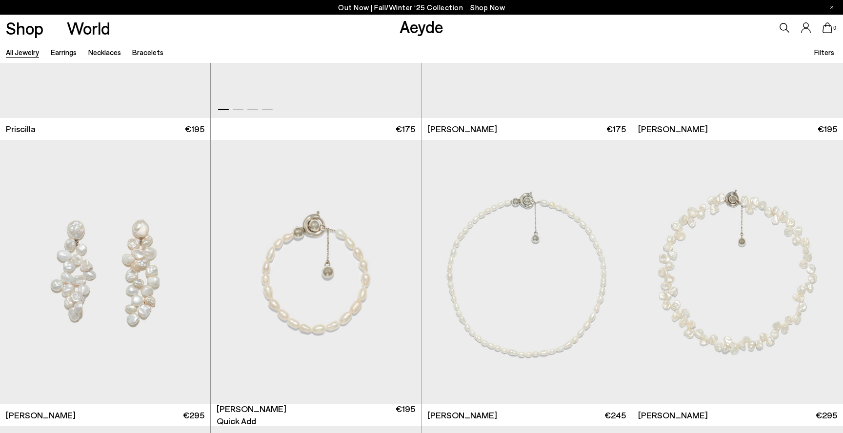
scroll to position [4585, 0]
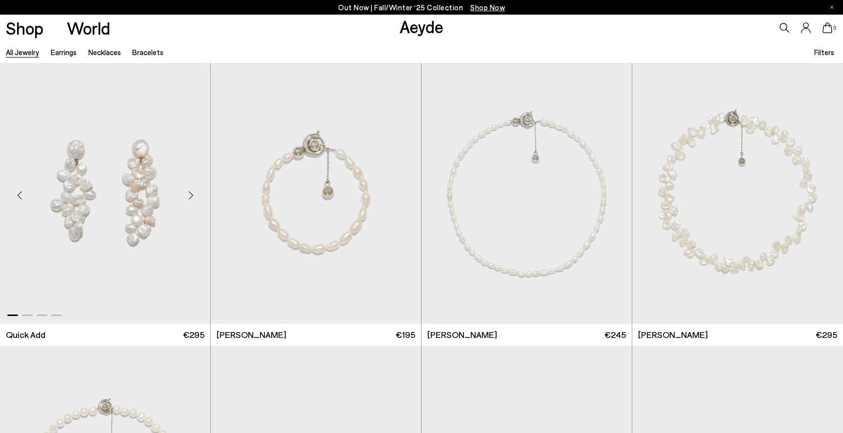
click at [185, 197] on div "Next slide" at bounding box center [190, 195] width 29 height 29
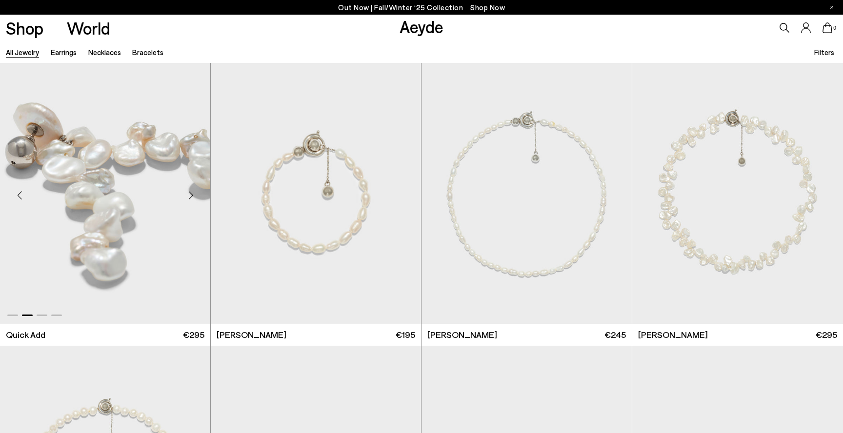
click at [185, 197] on div "Next slide" at bounding box center [190, 195] width 29 height 29
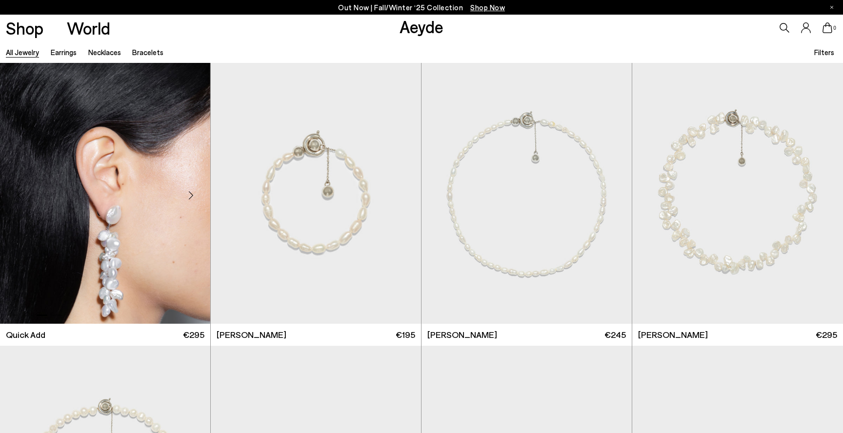
click at [185, 197] on div "Next slide" at bounding box center [190, 195] width 29 height 29
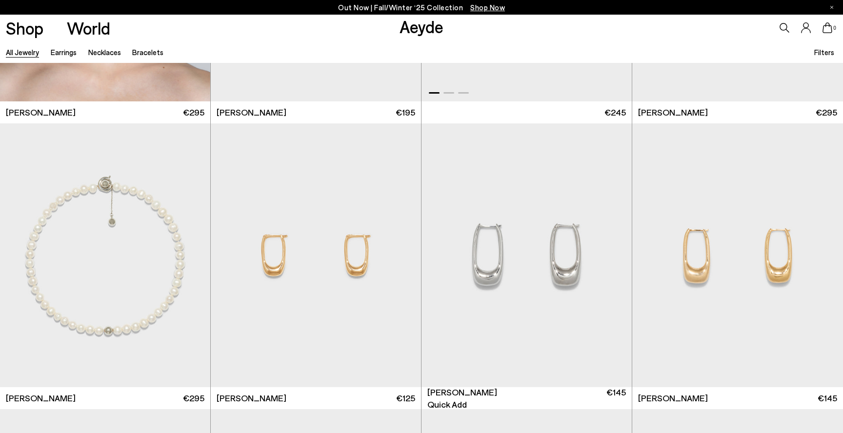
scroll to position [4904, 0]
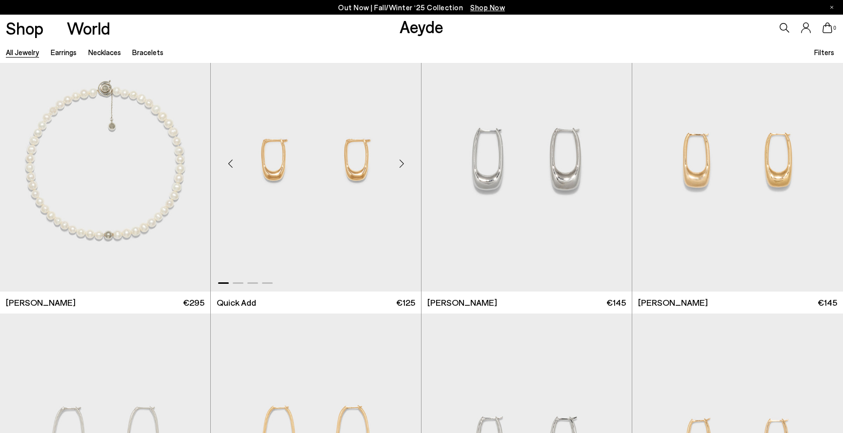
click at [399, 163] on div "Next slide" at bounding box center [401, 163] width 29 height 29
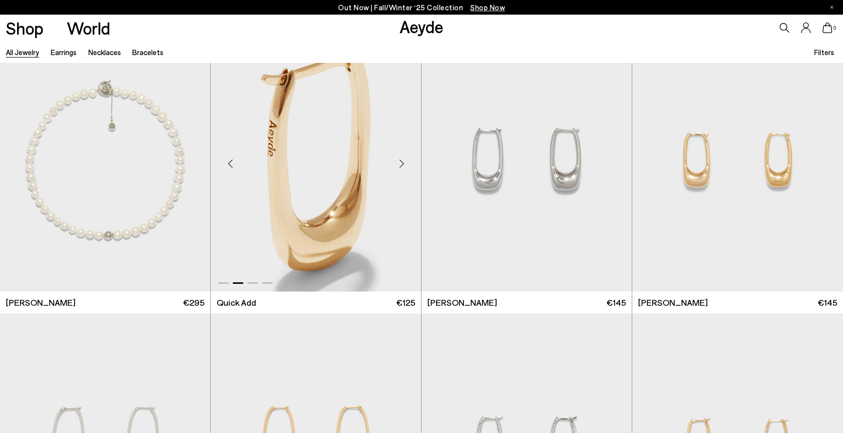
click at [399, 163] on div "Next slide" at bounding box center [401, 163] width 29 height 29
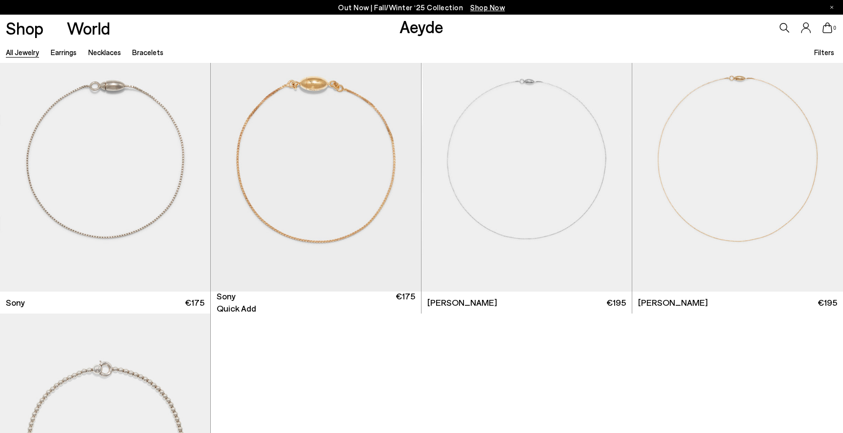
scroll to position [6348, 0]
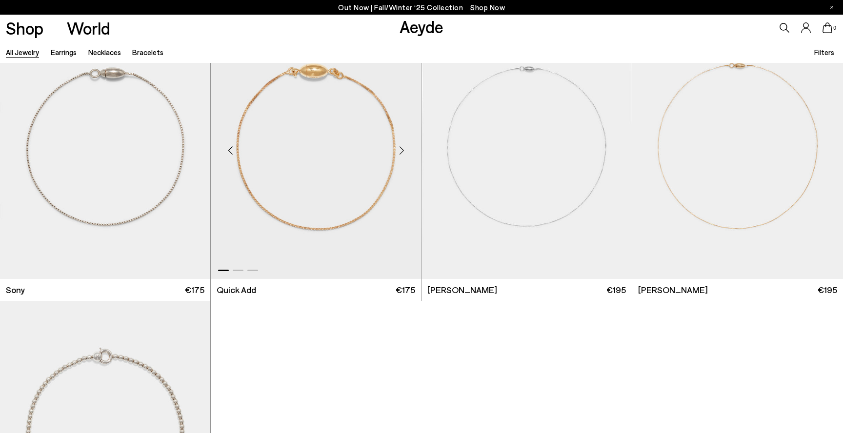
click at [401, 148] on div "Next slide" at bounding box center [401, 150] width 29 height 29
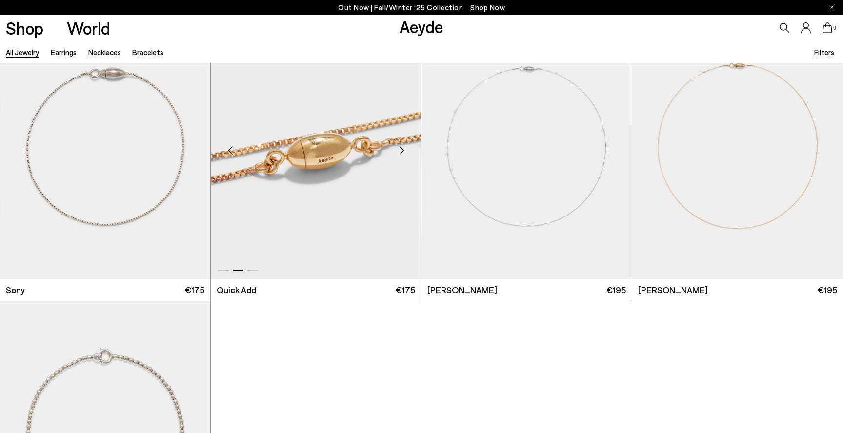
click at [401, 148] on div "Next slide" at bounding box center [401, 150] width 29 height 29
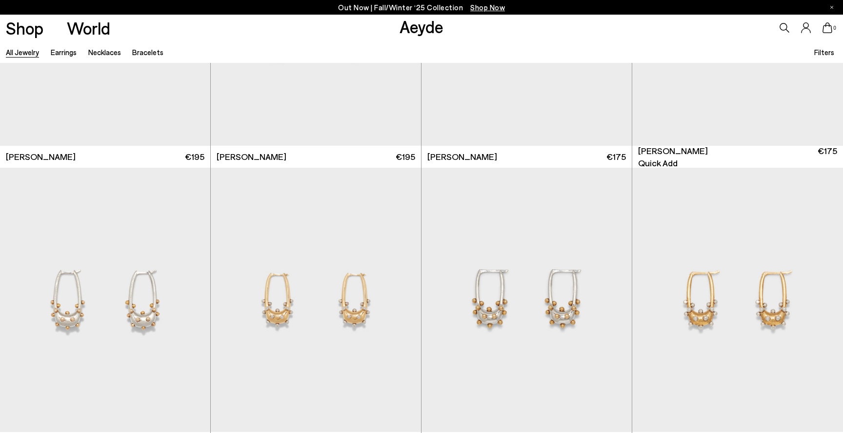
scroll to position [5415, 0]
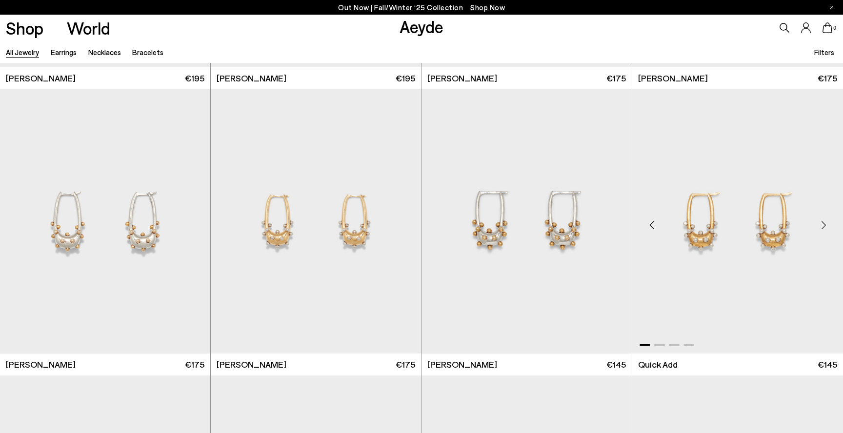
click at [827, 225] on div "Next slide" at bounding box center [823, 225] width 29 height 29
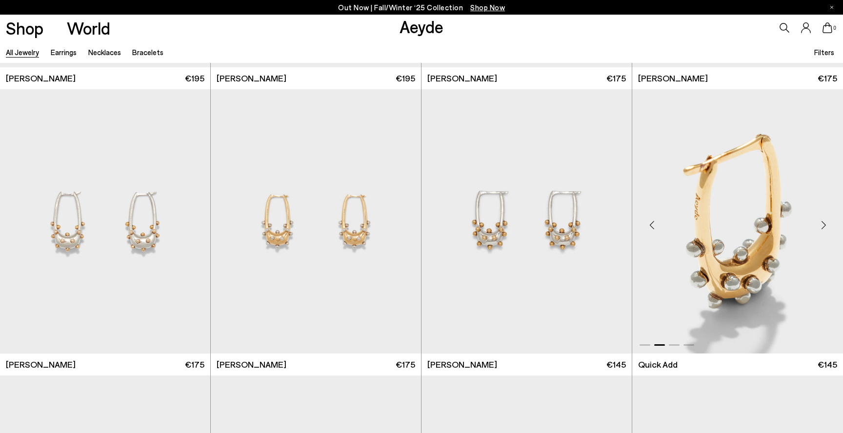
click at [827, 225] on div "Next slide" at bounding box center [823, 225] width 29 height 29
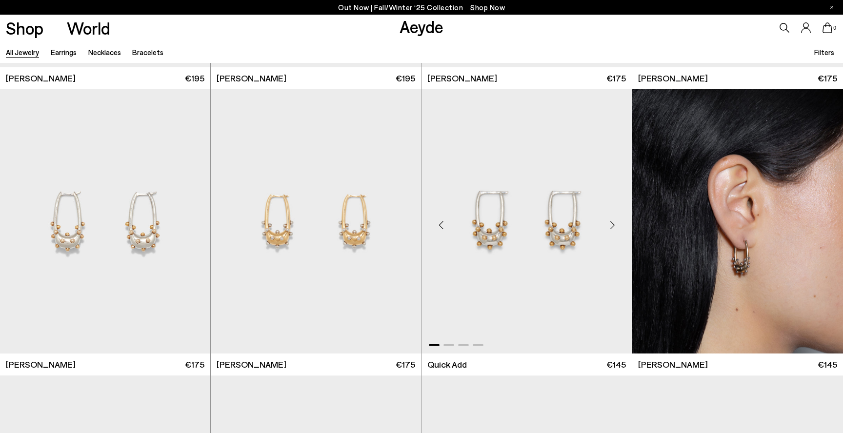
click at [609, 224] on div "Next slide" at bounding box center [612, 225] width 29 height 29
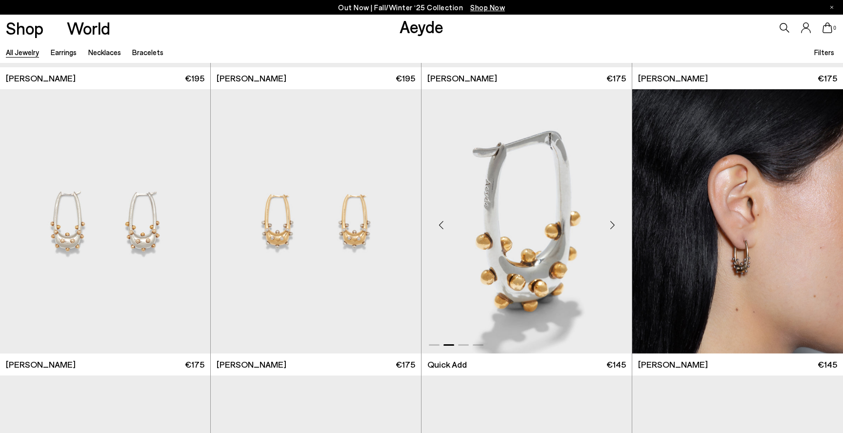
click at [609, 224] on div "Next slide" at bounding box center [612, 225] width 29 height 29
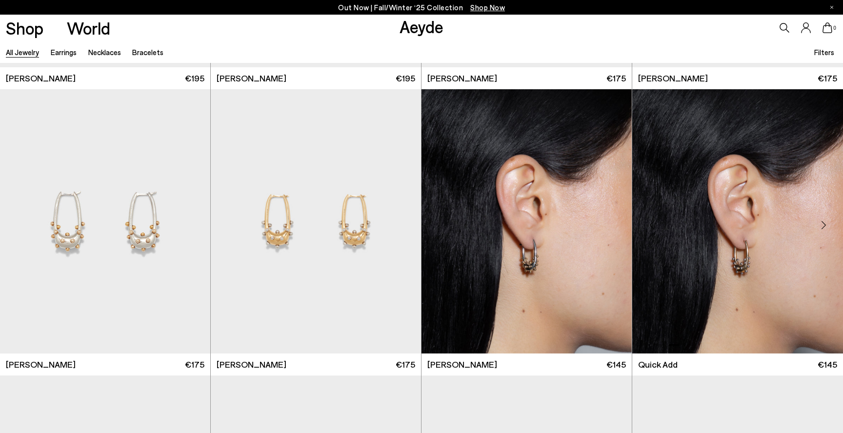
click at [747, 279] on img "3 / 4" at bounding box center [738, 221] width 211 height 265
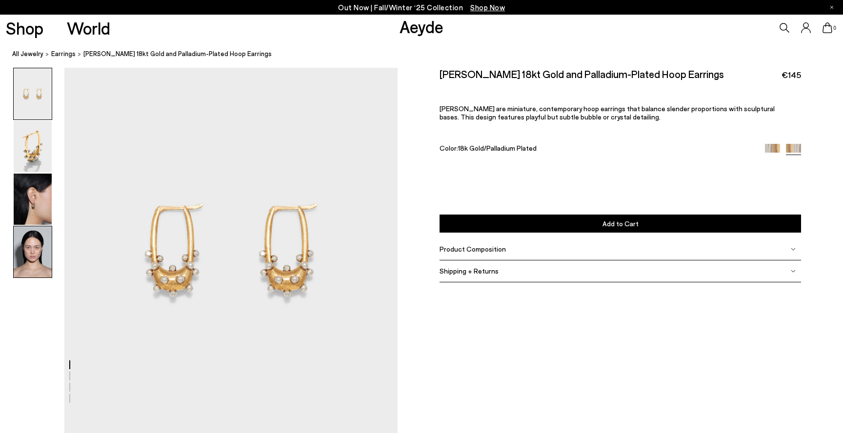
click at [37, 263] on img at bounding box center [33, 251] width 38 height 51
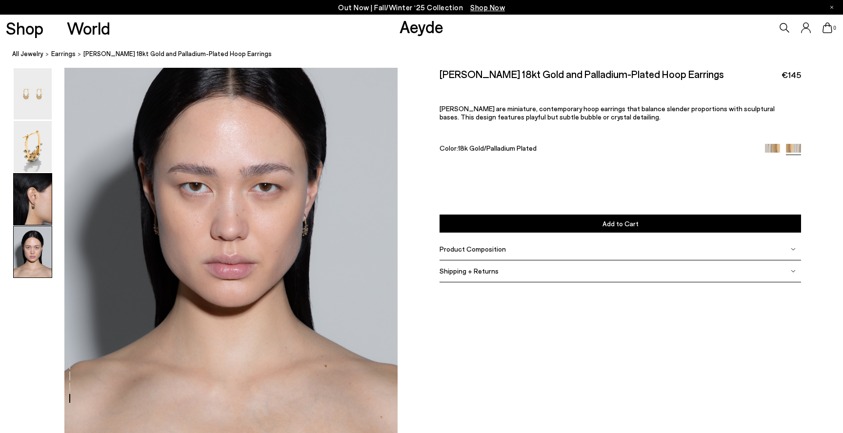
scroll to position [1327, 0]
click at [33, 199] on img at bounding box center [33, 199] width 38 height 51
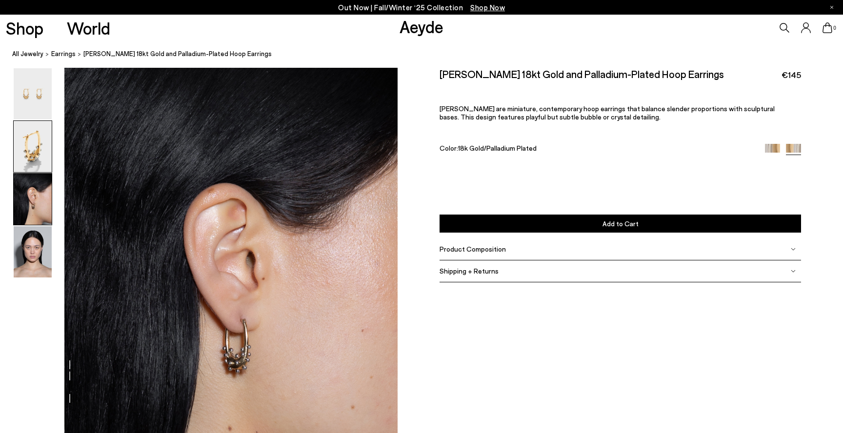
click at [29, 166] on img at bounding box center [33, 146] width 38 height 51
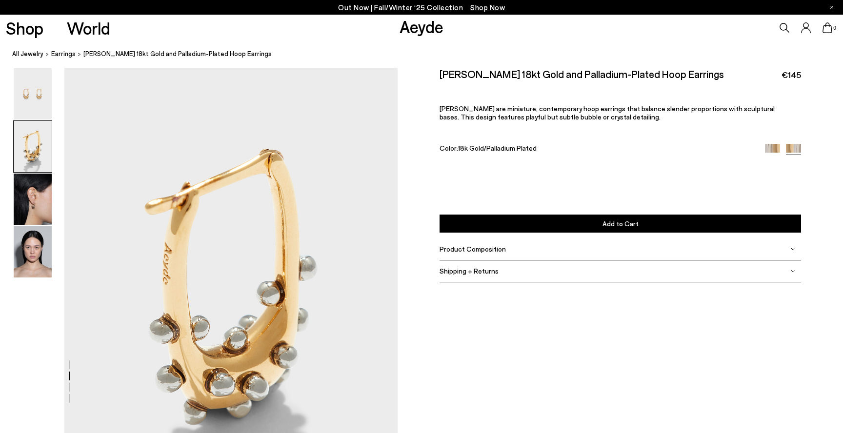
click at [34, 133] on img at bounding box center [33, 146] width 38 height 51
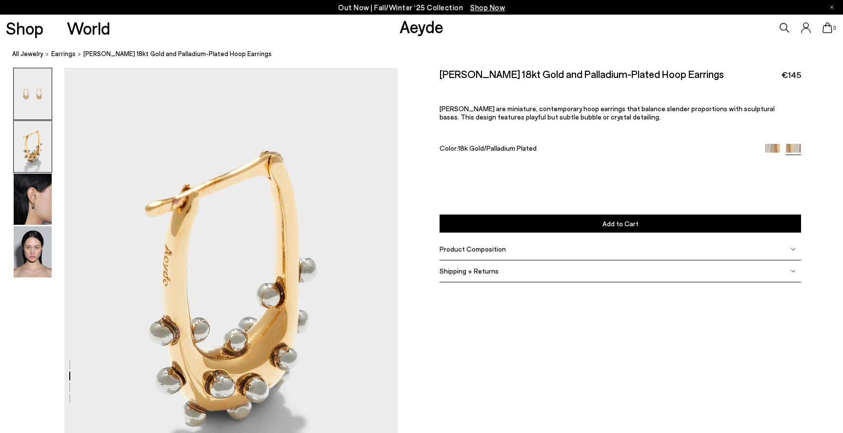
click at [28, 96] on img at bounding box center [33, 93] width 38 height 51
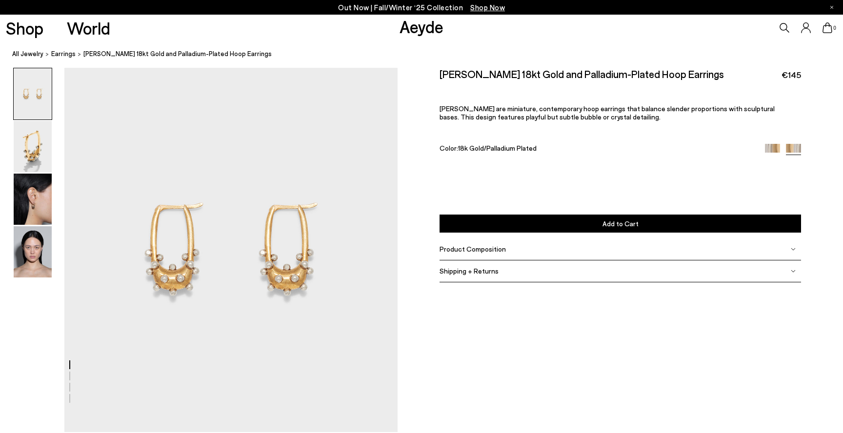
scroll to position [0, 0]
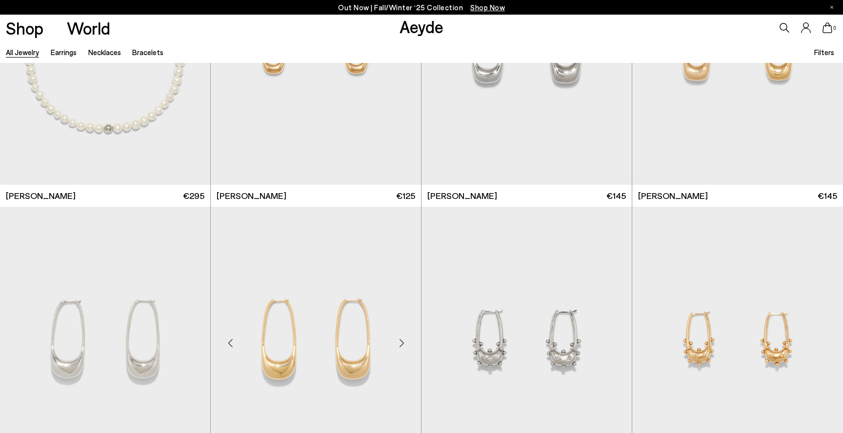
scroll to position [5050, 0]
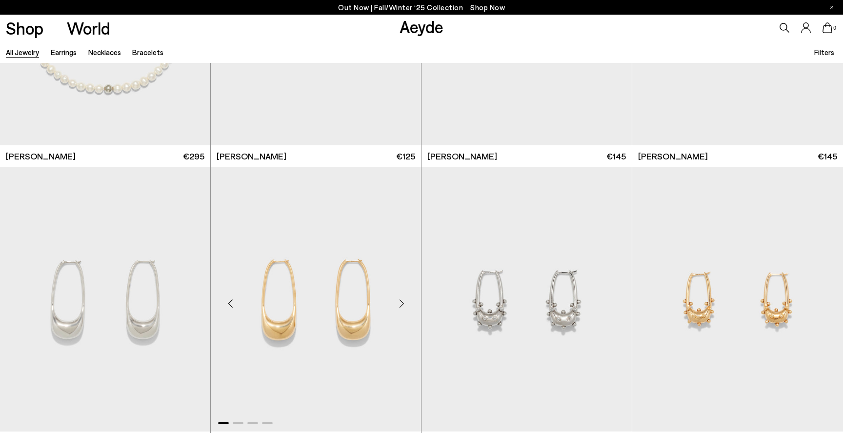
click at [306, 335] on img "1 / 4" at bounding box center [316, 299] width 210 height 265
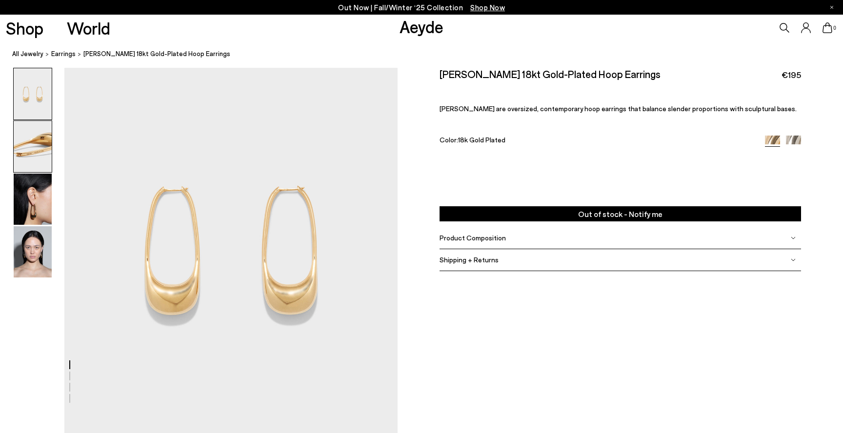
click at [28, 160] on img at bounding box center [33, 146] width 38 height 51
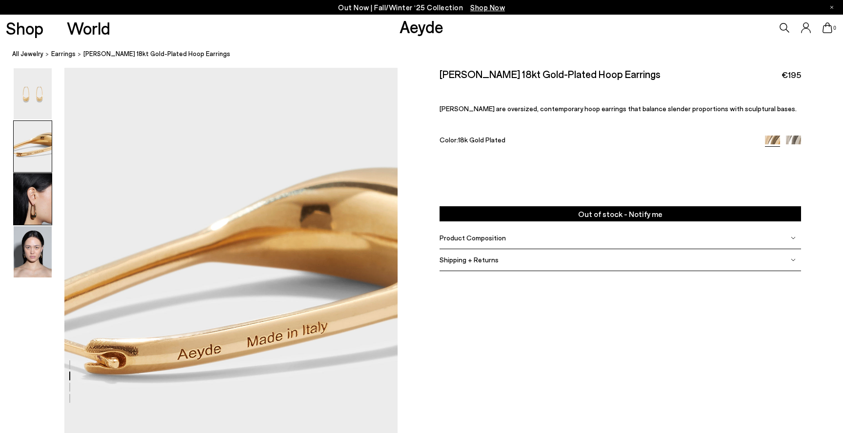
click at [35, 194] on img at bounding box center [33, 199] width 38 height 51
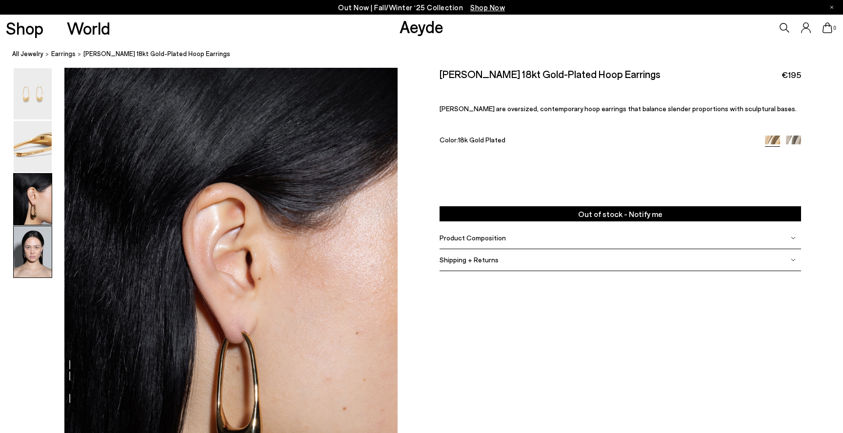
click at [33, 246] on img at bounding box center [33, 251] width 38 height 51
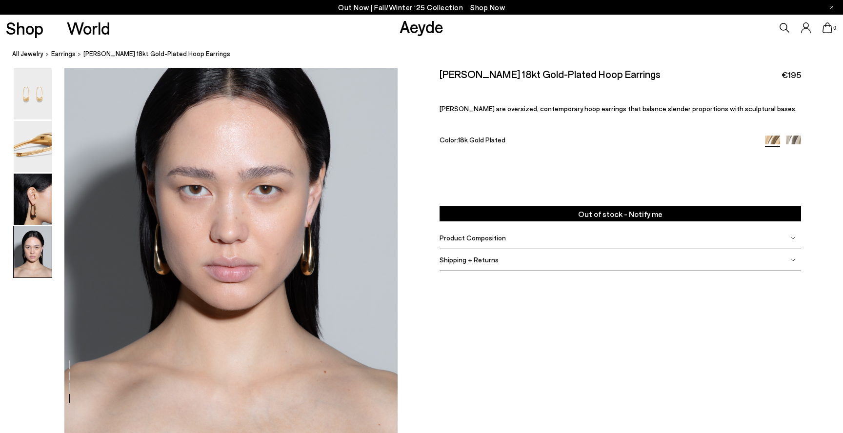
scroll to position [1327, 0]
